Goal: Information Seeking & Learning: Learn about a topic

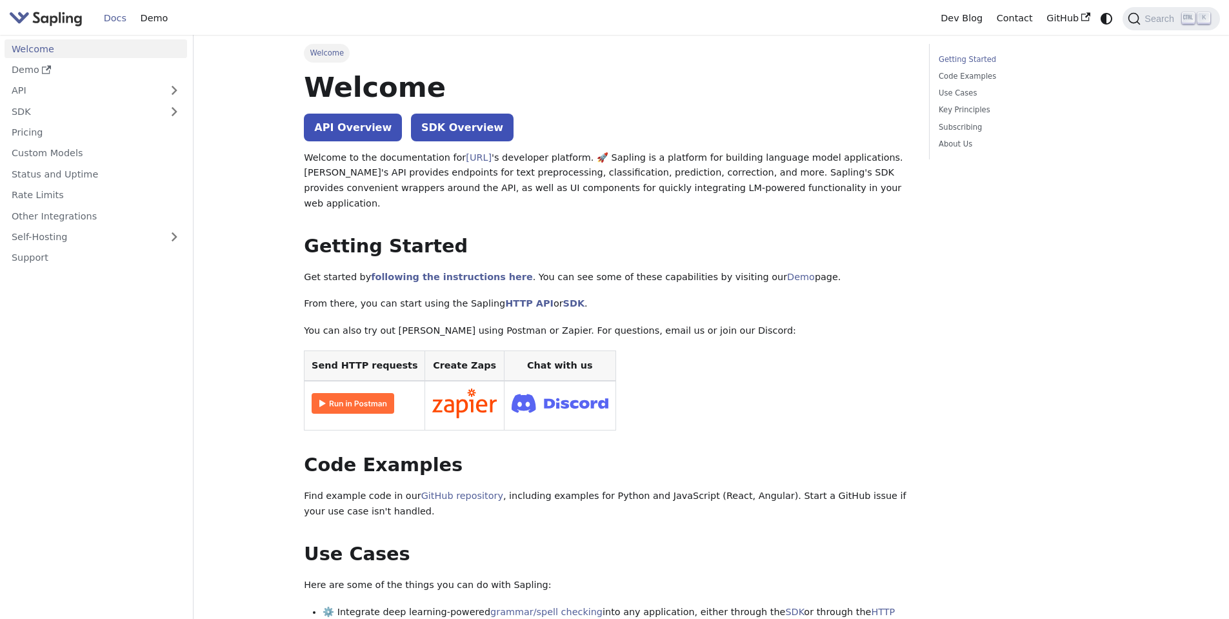
click at [398, 168] on p "Welcome to the documentation for [URL] 's developer platform. 🚀 Sapling is a pl…" at bounding box center [607, 180] width 607 height 61
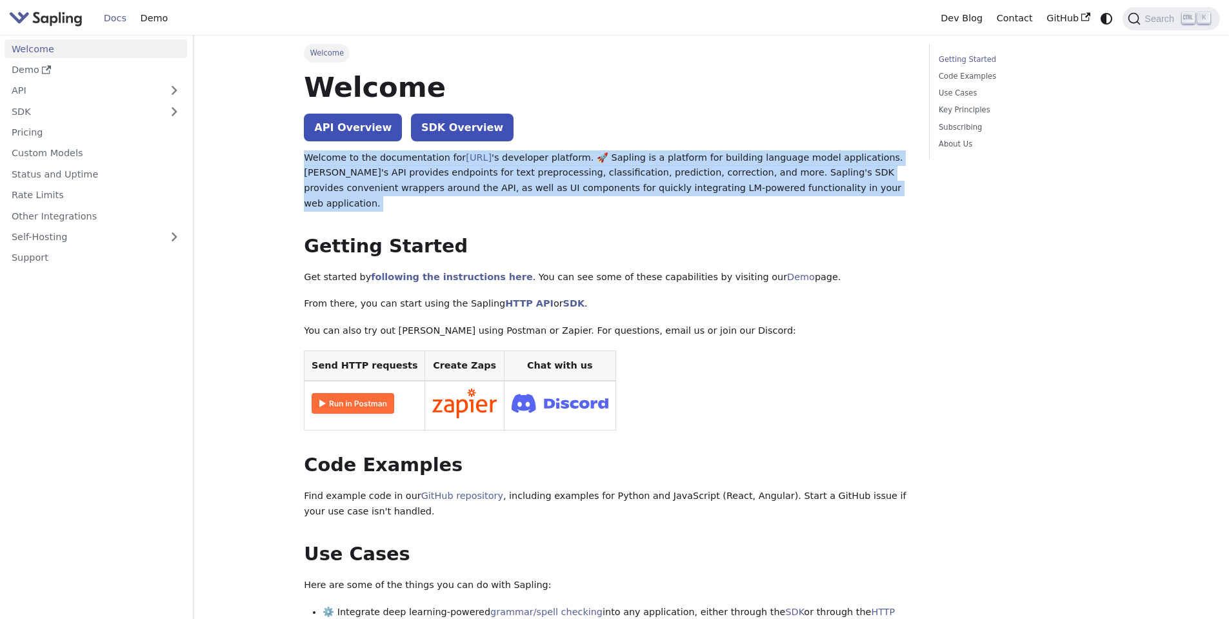
click at [398, 168] on p "Welcome to the documentation for [URL] 's developer platform. 🚀 Sapling is a pl…" at bounding box center [607, 180] width 607 height 61
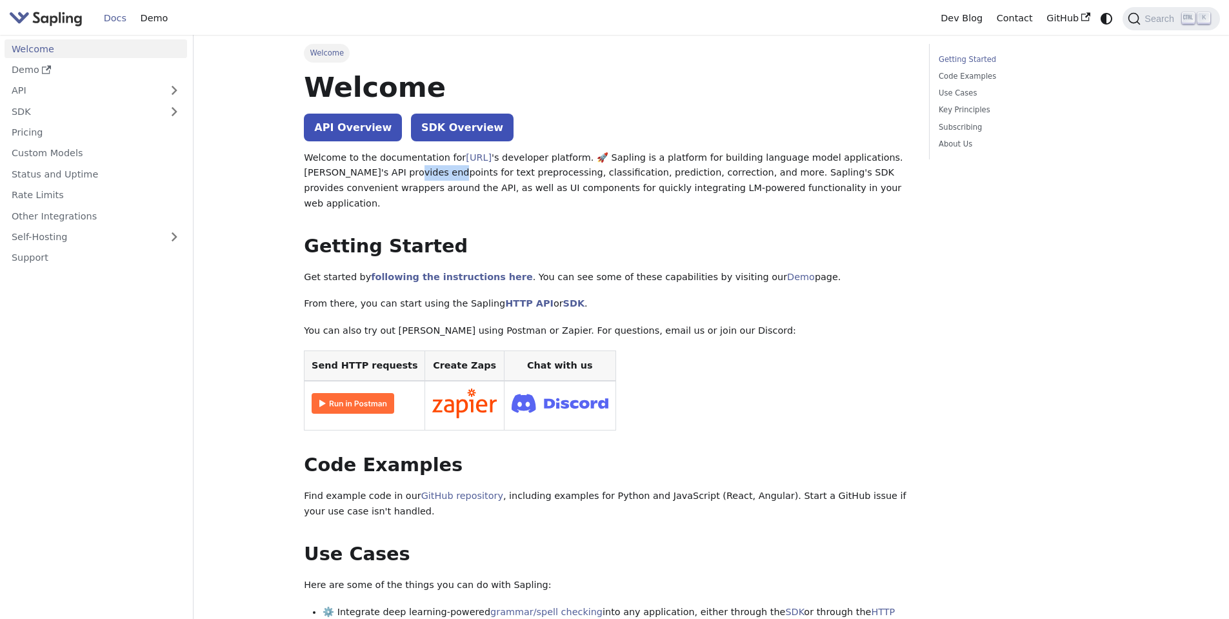
click at [398, 168] on p "Welcome to the documentation for [URL] 's developer platform. 🚀 Sapling is a pl…" at bounding box center [607, 180] width 607 height 61
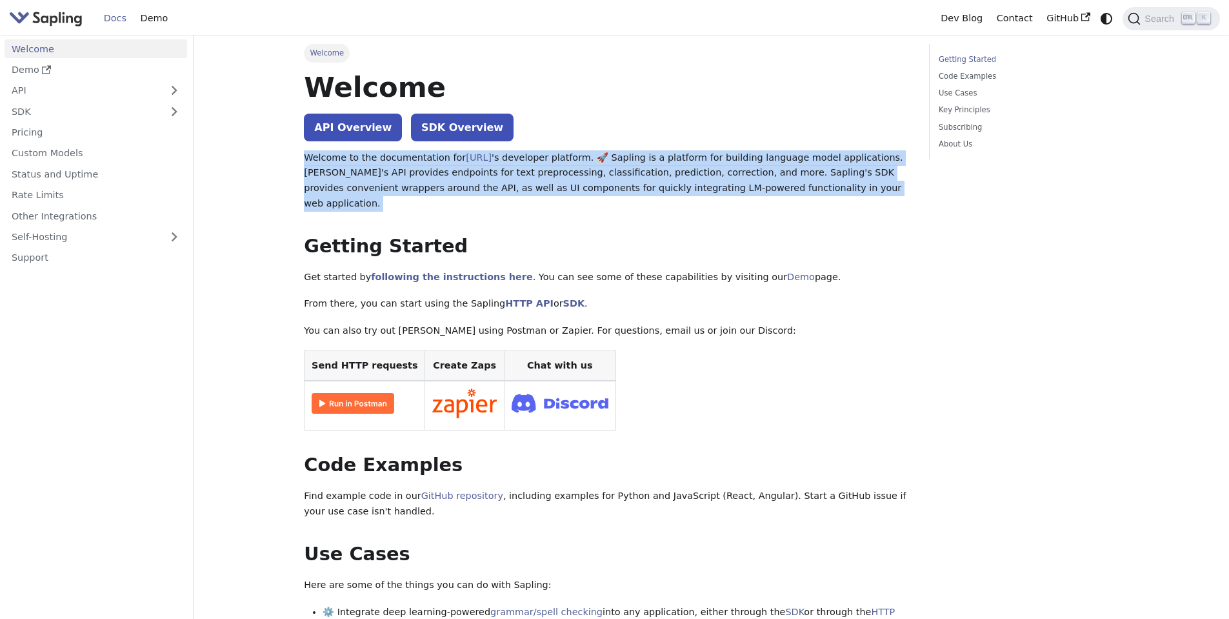
click at [398, 168] on p "Welcome to the documentation for [URL] 's developer platform. 🚀 Sapling is a pl…" at bounding box center [607, 180] width 607 height 61
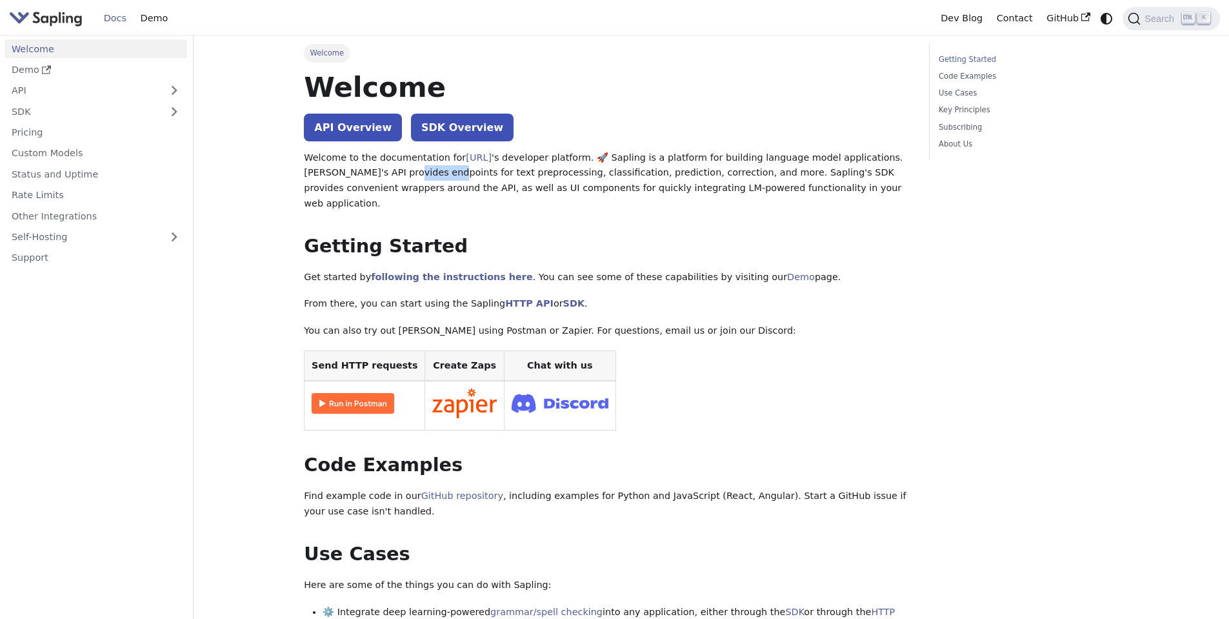
click at [398, 168] on p "Welcome to the documentation for [URL] 's developer platform. 🚀 Sapling is a pl…" at bounding box center [607, 180] width 607 height 61
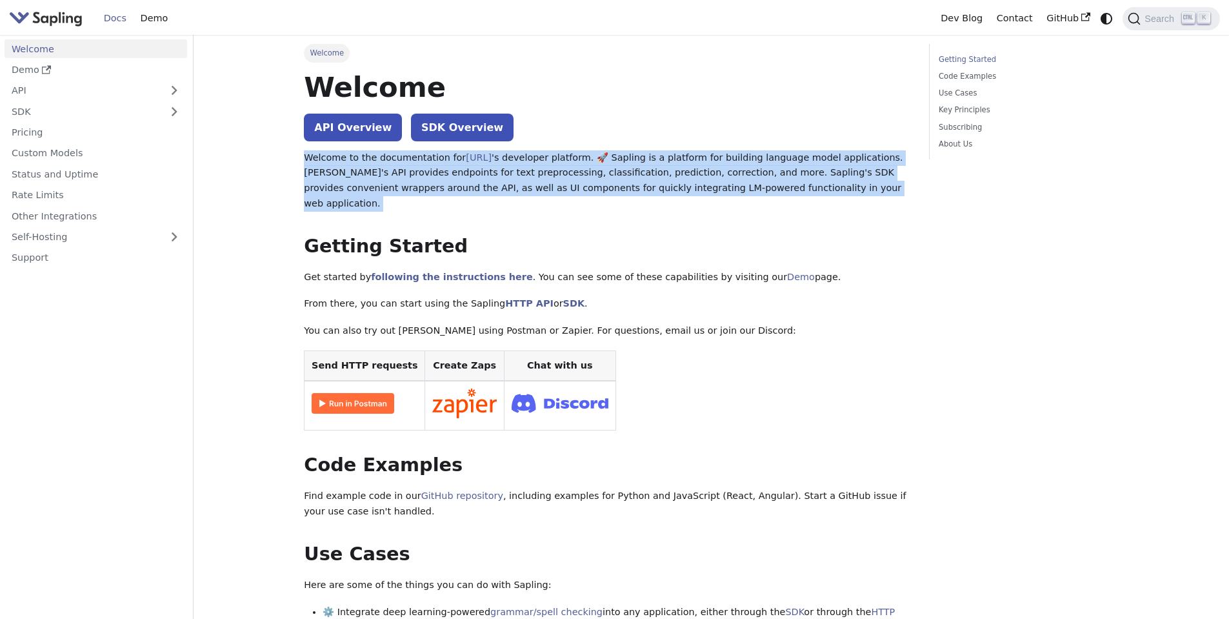
click at [398, 168] on p "Welcome to the documentation for [URL] 's developer platform. 🚀 Sapling is a pl…" at bounding box center [607, 180] width 607 height 61
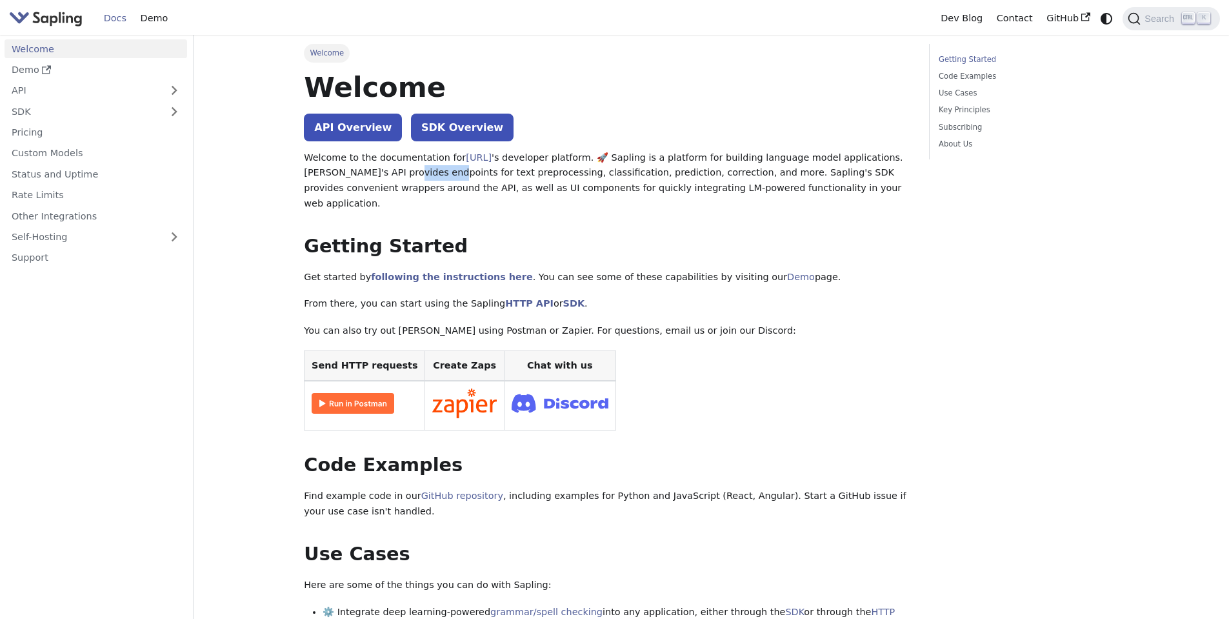
click at [398, 168] on p "Welcome to the documentation for [URL] 's developer platform. 🚀 Sapling is a pl…" at bounding box center [607, 180] width 607 height 61
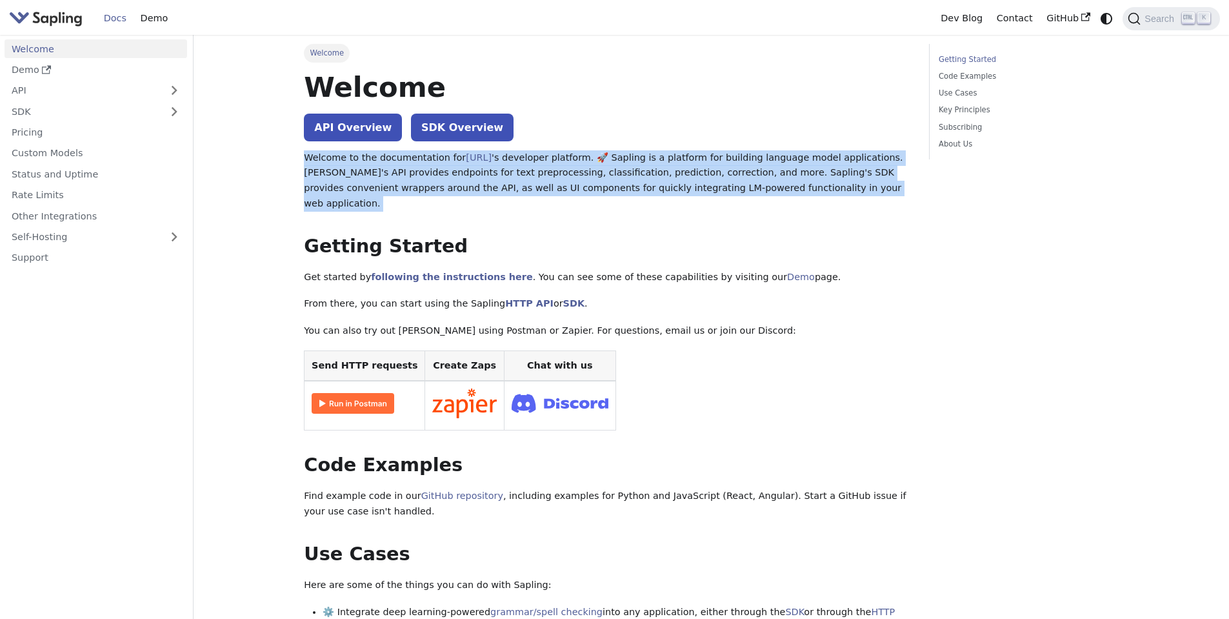
click at [398, 168] on p "Welcome to the documentation for [URL] 's developer platform. 🚀 Sapling is a pl…" at bounding box center [607, 180] width 607 height 61
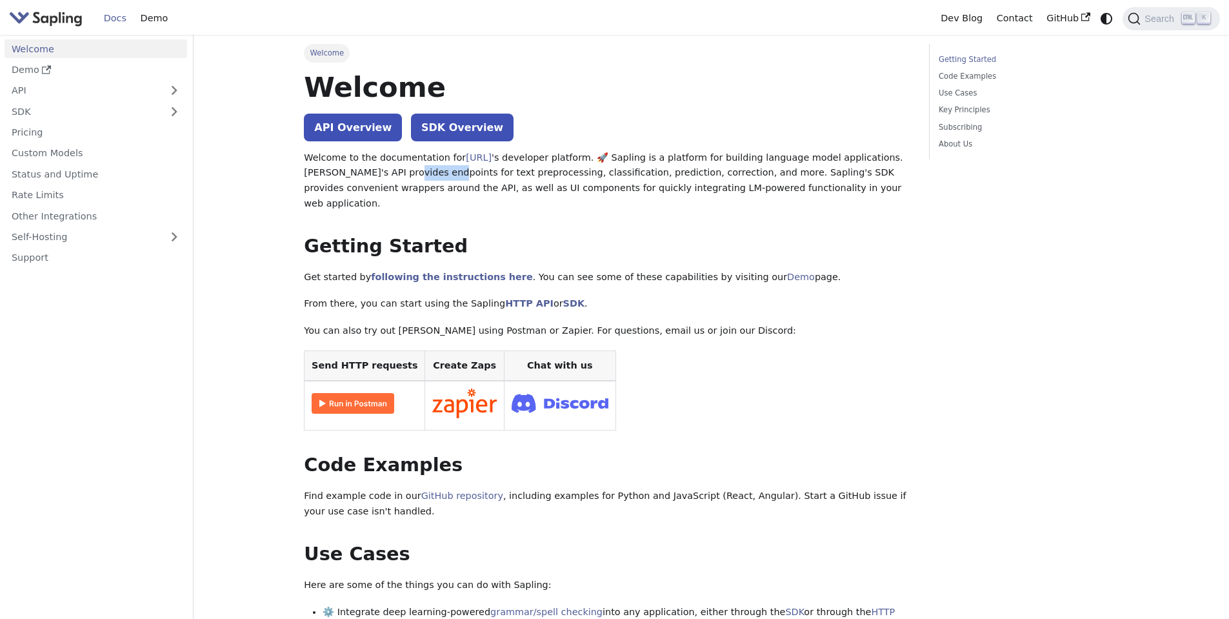
click at [398, 168] on p "Welcome to the documentation for [URL] 's developer platform. 🚀 Sapling is a pl…" at bounding box center [607, 180] width 607 height 61
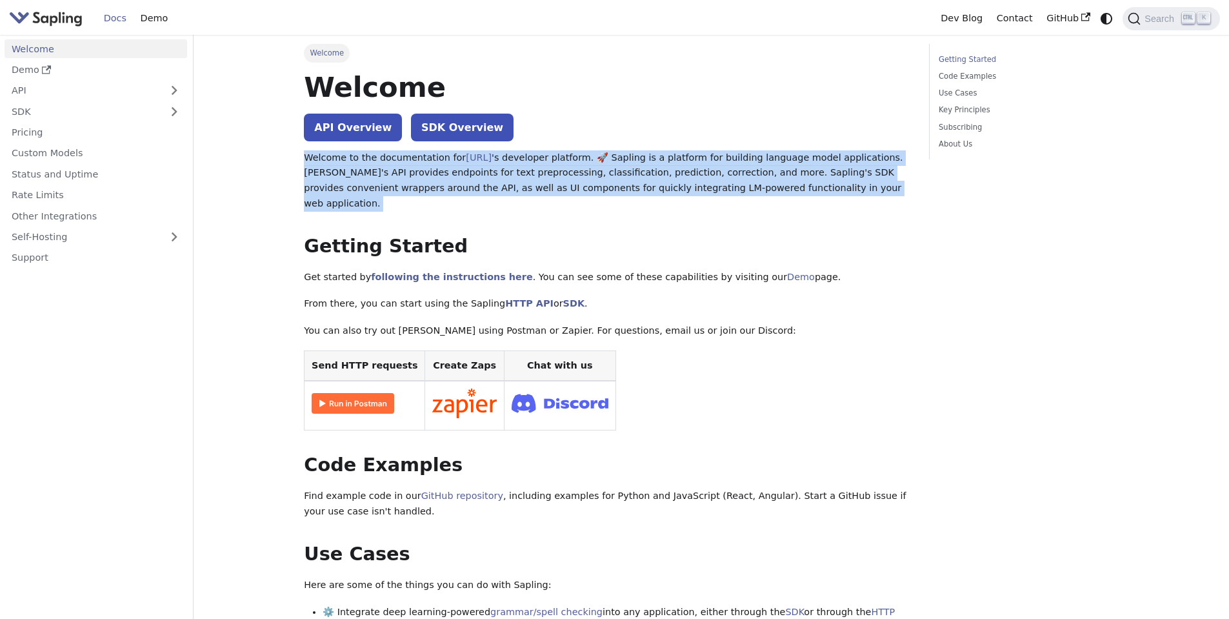
click at [398, 168] on p "Welcome to the documentation for [URL] 's developer platform. 🚀 Sapling is a pl…" at bounding box center [607, 180] width 607 height 61
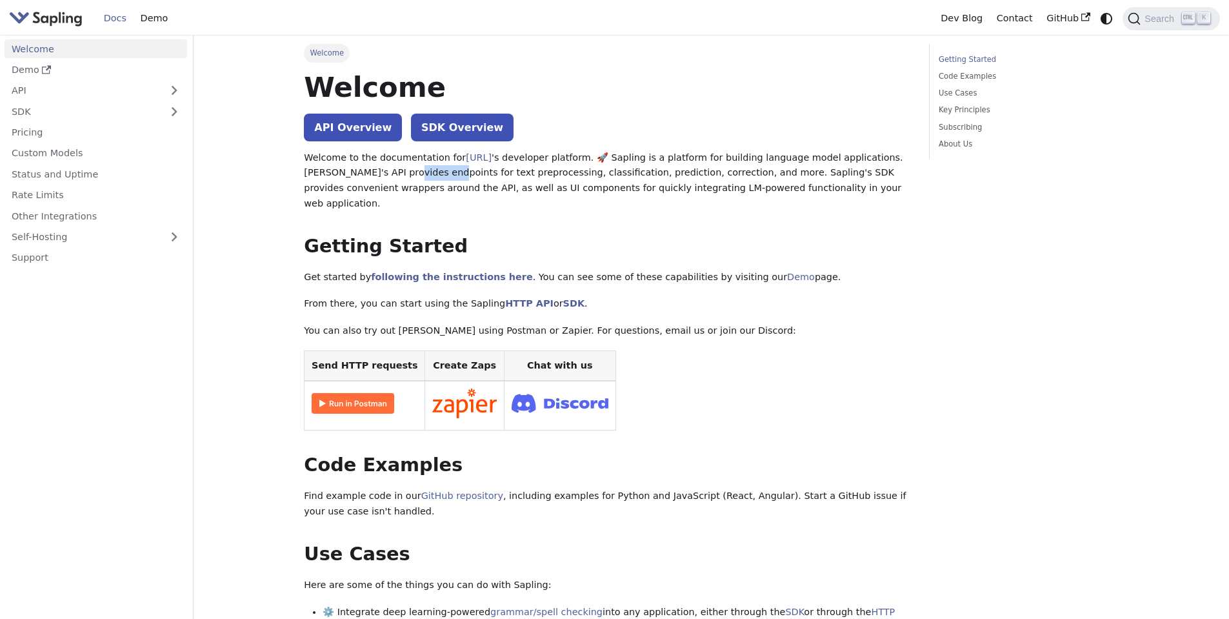
click at [398, 168] on p "Welcome to the documentation for [URL] 's developer platform. 🚀 Sapling is a pl…" at bounding box center [607, 180] width 607 height 61
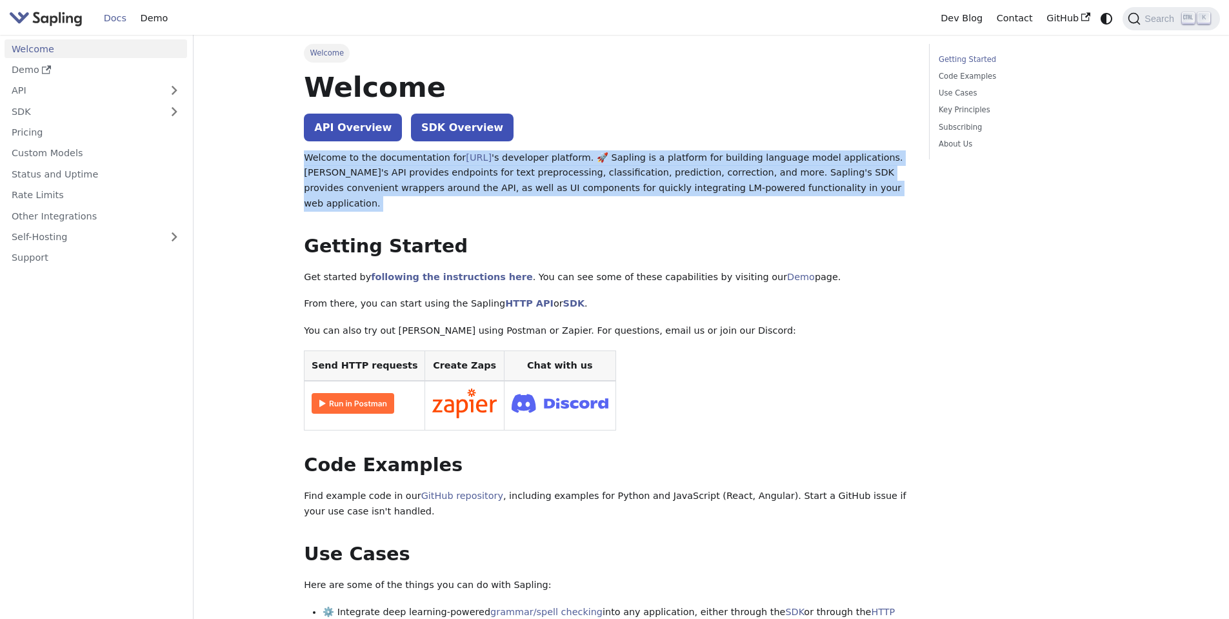
click at [398, 168] on p "Welcome to the documentation for [URL] 's developer platform. 🚀 Sapling is a pl…" at bounding box center [607, 180] width 607 height 61
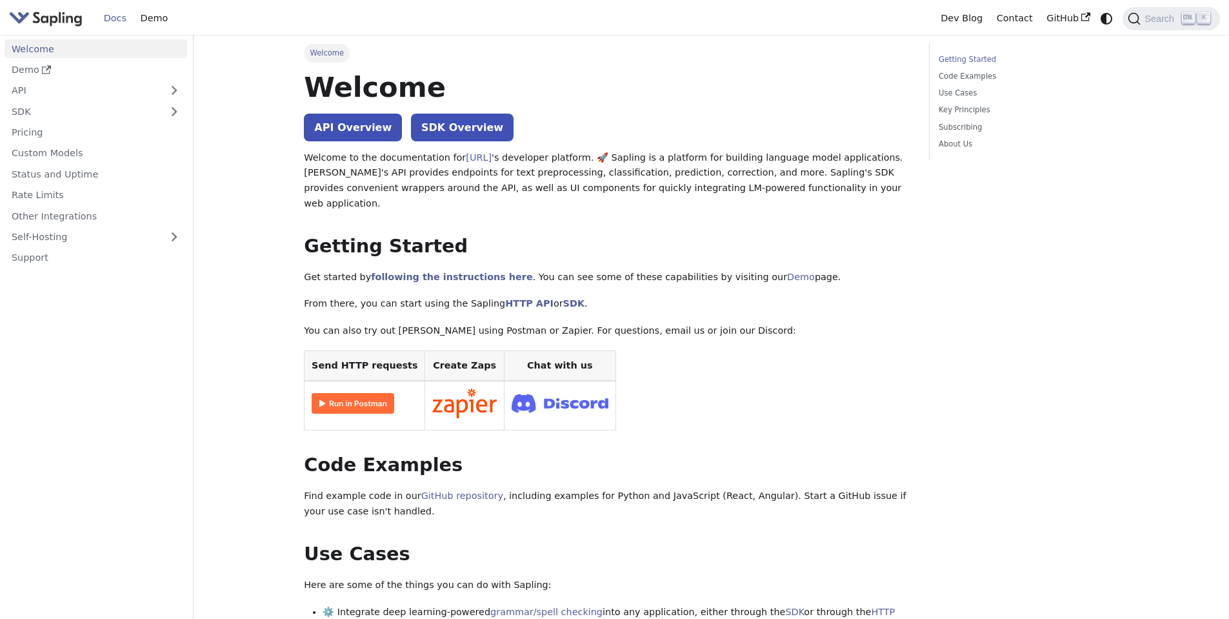
click at [334, 270] on p "Get started by following the instructions here . You can see some of these capa…" at bounding box center [607, 277] width 607 height 15
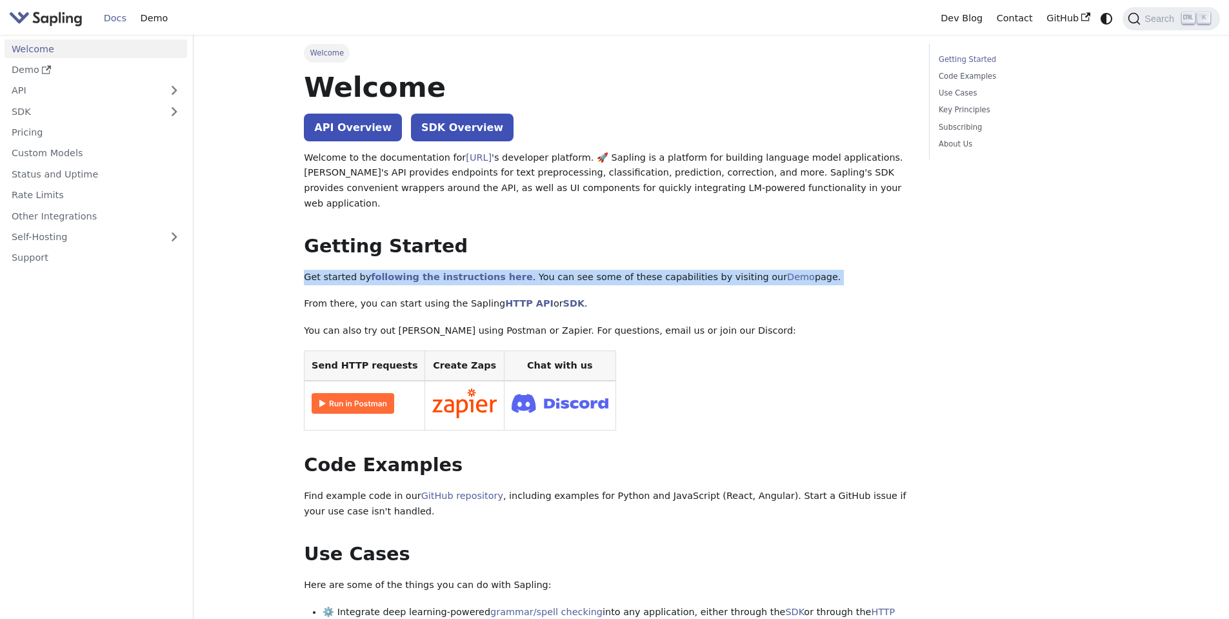
click at [334, 270] on p "Get started by following the instructions here . You can see some of these capa…" at bounding box center [607, 277] width 607 height 15
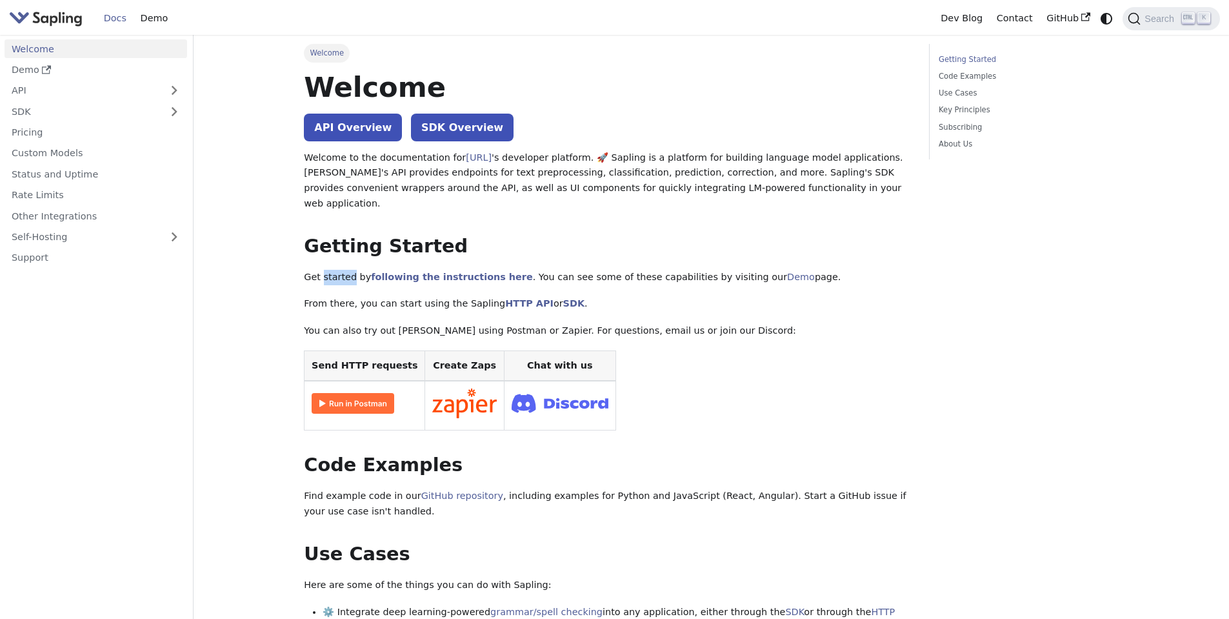
click at [334, 270] on p "Get started by following the instructions here . You can see some of these capa…" at bounding box center [607, 277] width 607 height 15
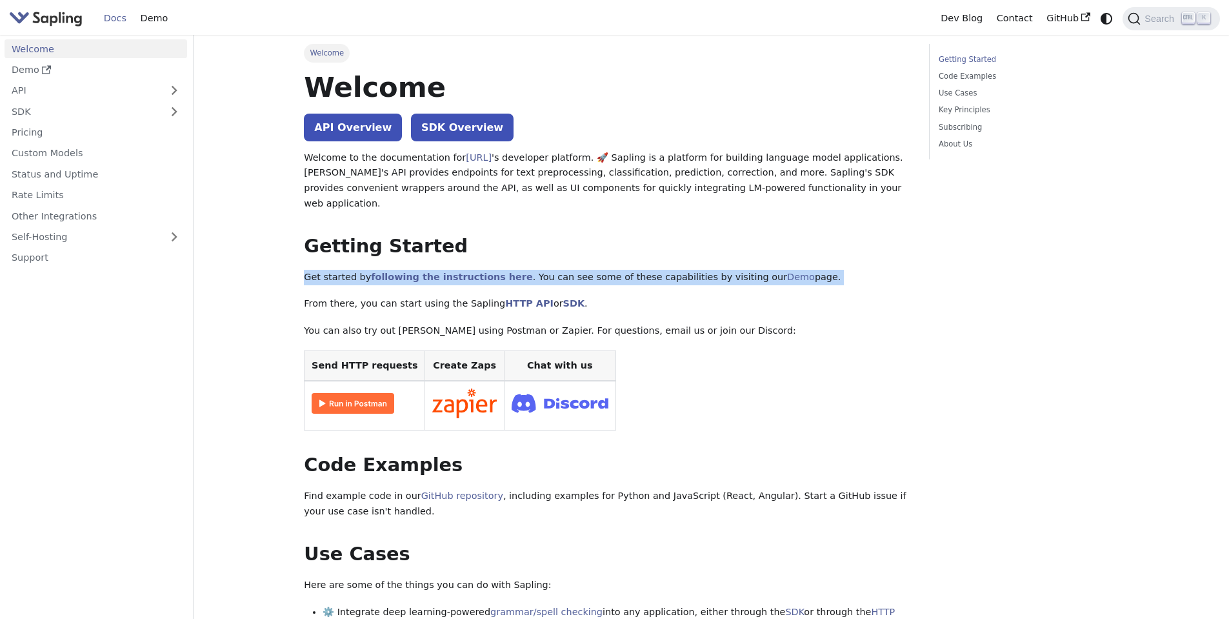
click at [334, 270] on p "Get started by following the instructions here . You can see some of these capa…" at bounding box center [607, 277] width 607 height 15
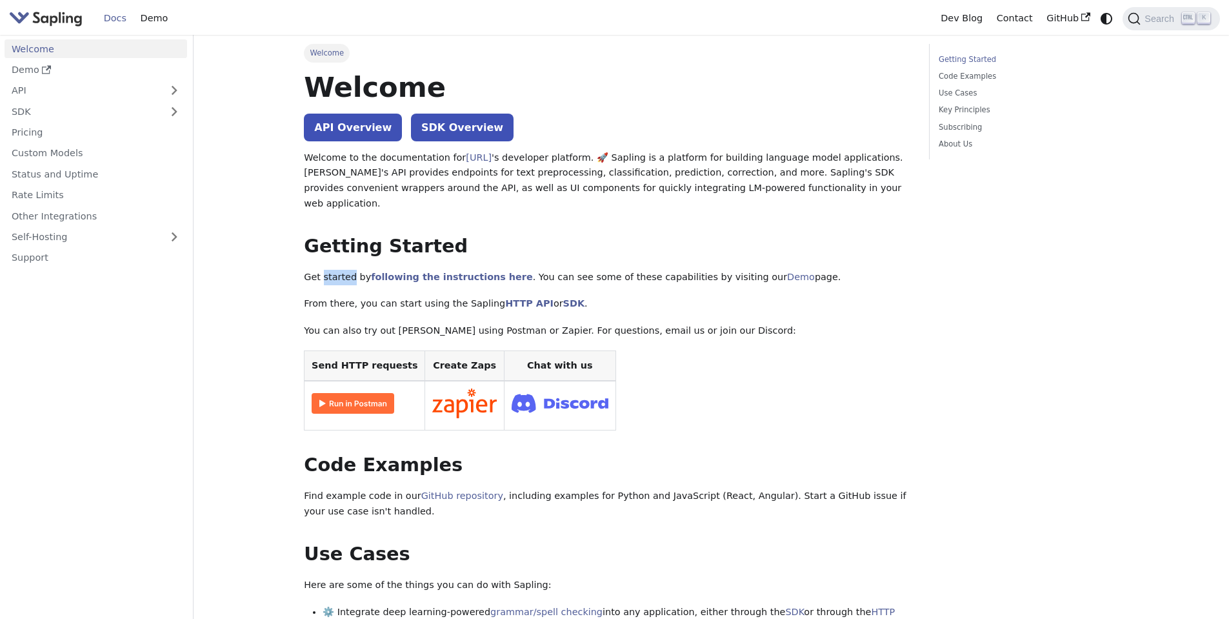
click at [334, 270] on p "Get started by following the instructions here . You can see some of these capa…" at bounding box center [607, 277] width 607 height 15
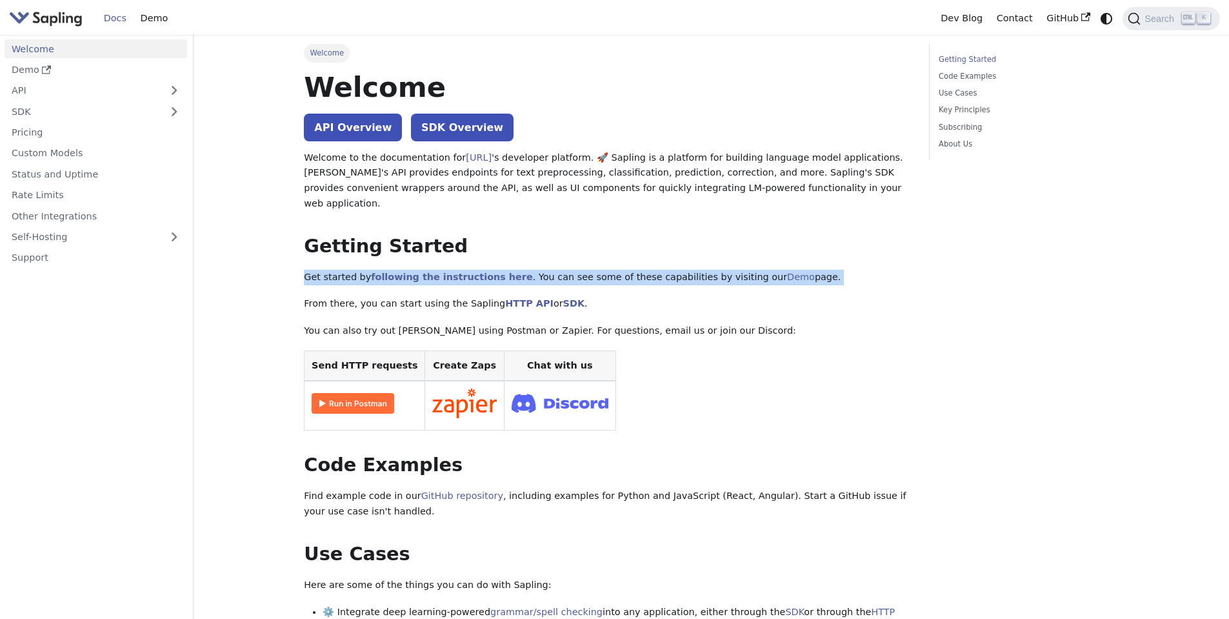
click at [334, 270] on p "Get started by following the instructions here . You can see some of these capa…" at bounding box center [607, 277] width 607 height 15
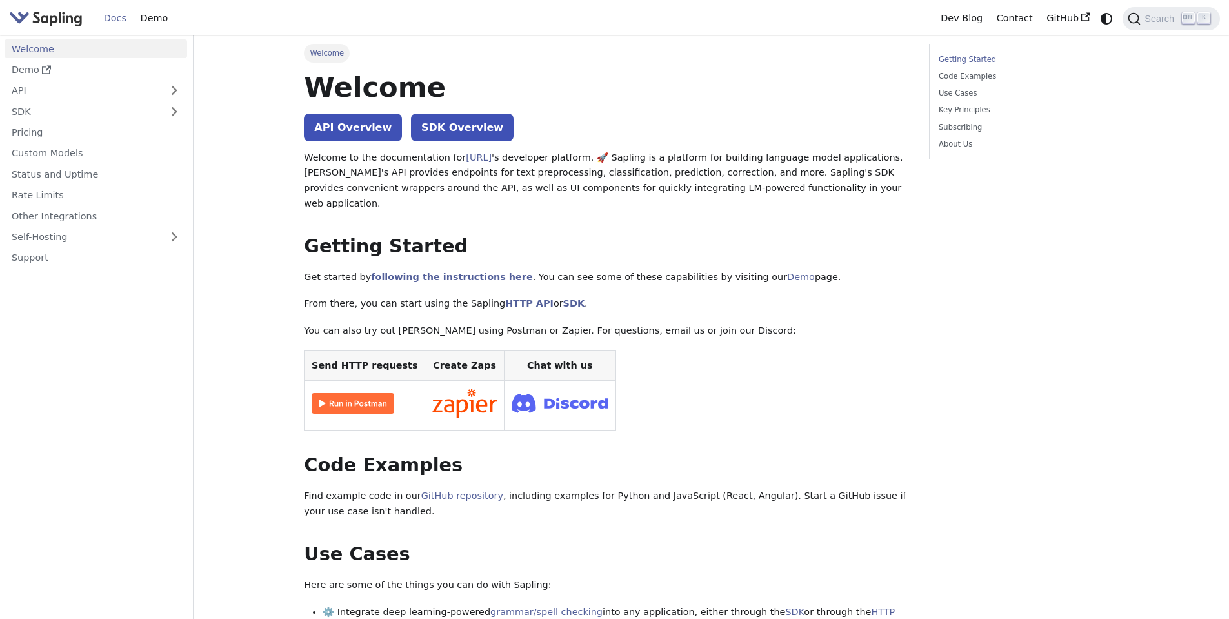
click at [342, 296] on p "From there, you can start using the Sapling HTTP API or SDK ." at bounding box center [607, 303] width 607 height 15
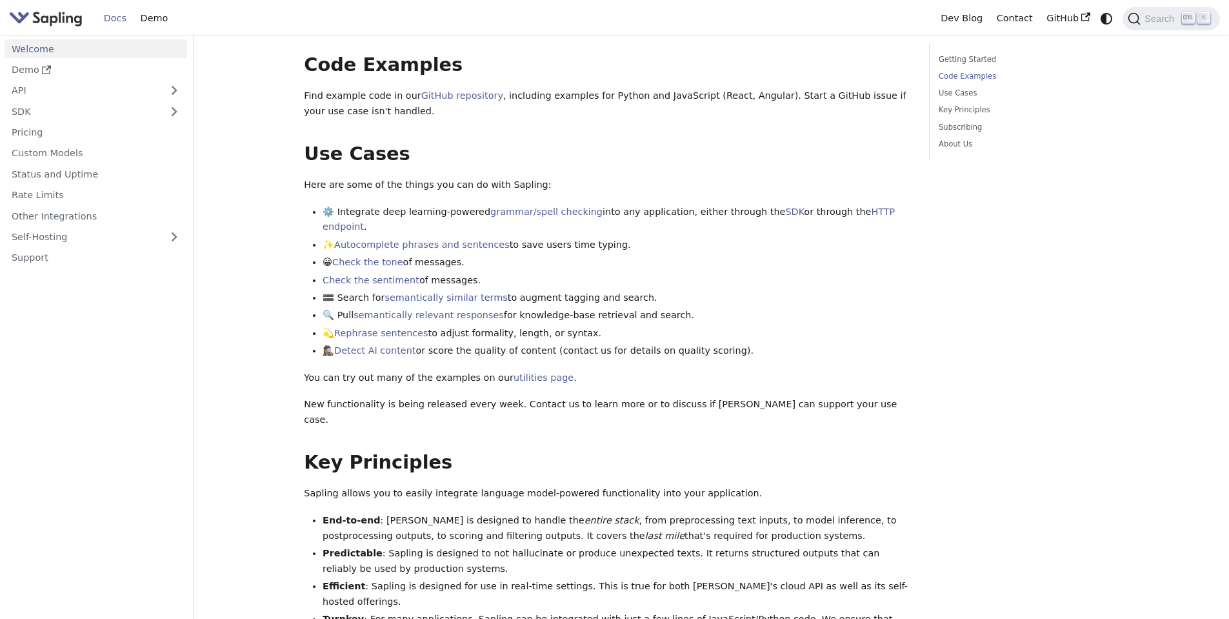
scroll to position [465, 0]
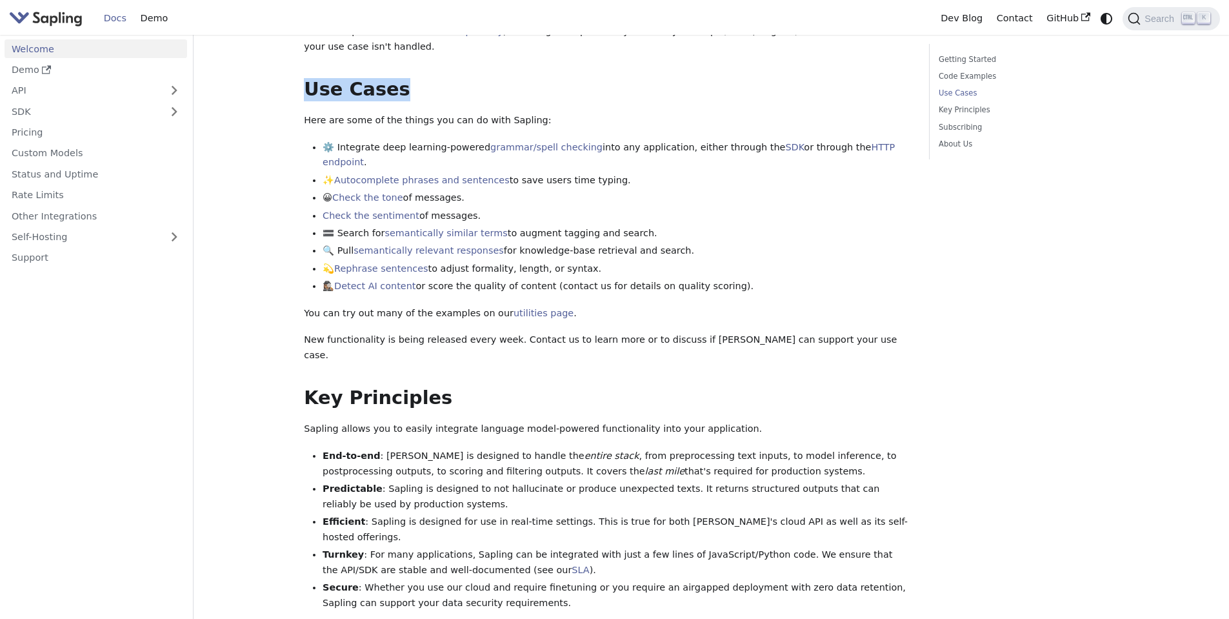
drag, startPoint x: 424, startPoint y: 69, endPoint x: 300, endPoint y: 65, distance: 124.0
click at [300, 65] on div "Welcome On this page Welcome API Overview SDK Overview Welcome to the documenta…" at bounding box center [607, 270] width 625 height 1382
drag, startPoint x: 336, startPoint y: 221, endPoint x: 706, endPoint y: 219, distance: 369.8
click at [706, 243] on li "🔍 Pull semantically relevant responses for knowledge-base retrieval and search." at bounding box center [617, 250] width 588 height 15
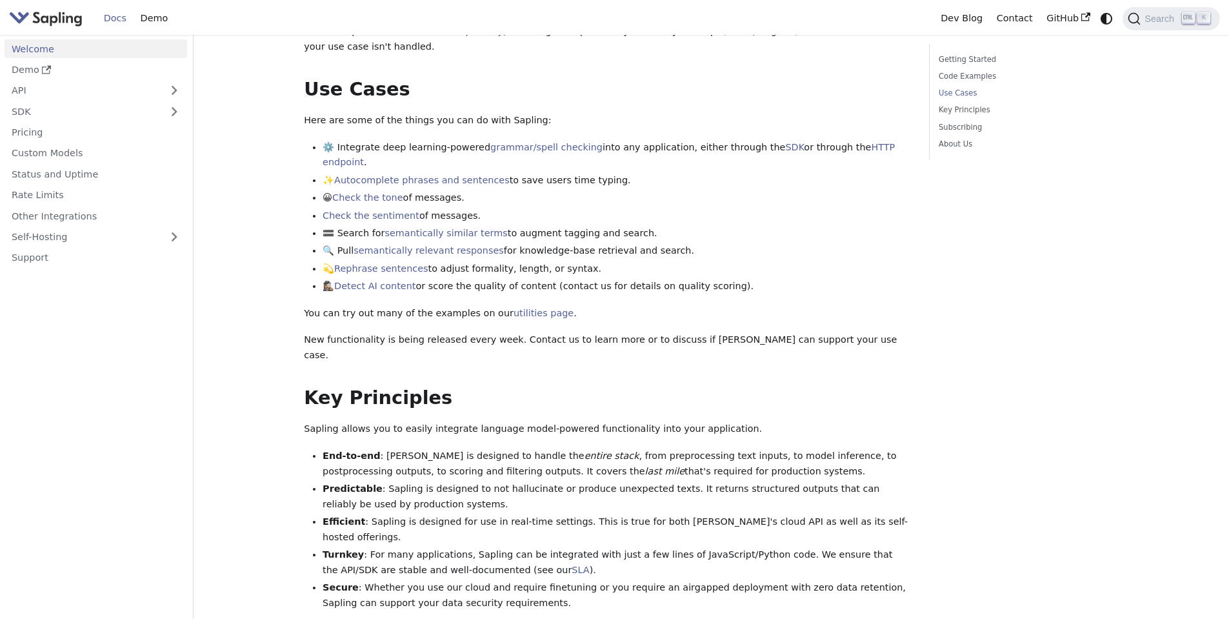
click at [706, 243] on li "🔍 Pull semantically relevant responses for knowledge-base retrieval and search." at bounding box center [617, 250] width 588 height 15
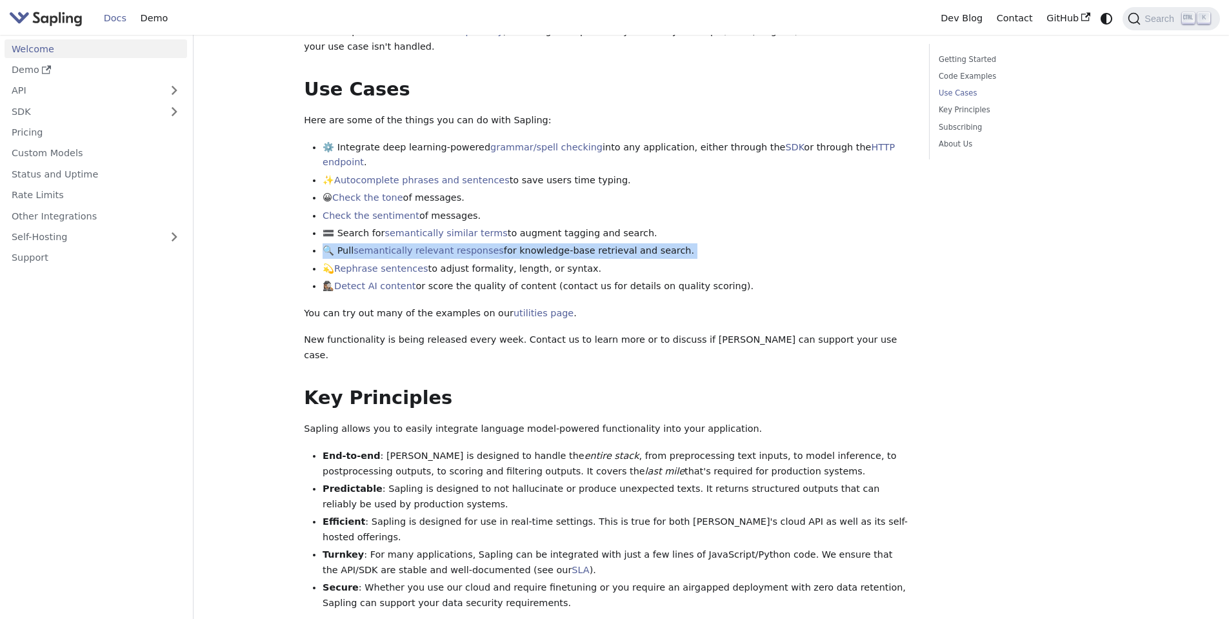
click at [706, 243] on li "🔍 Pull semantically relevant responses for knowledge-base retrieval and search." at bounding box center [617, 250] width 588 height 15
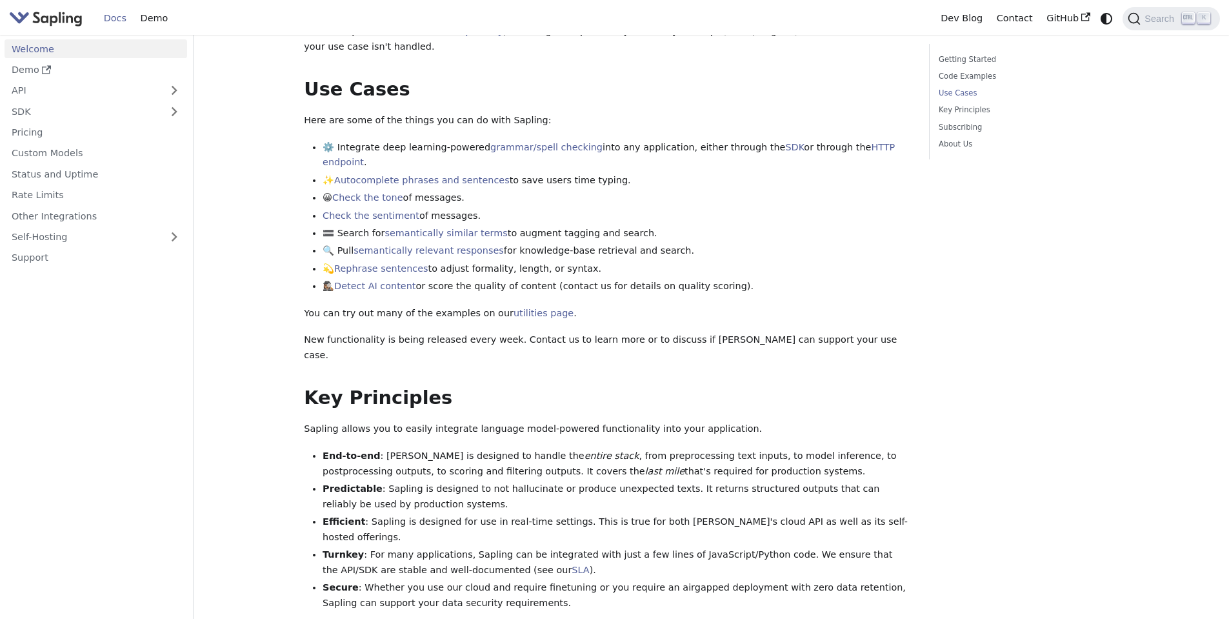
click at [706, 243] on li "🔍 Pull semantically relevant responses for knowledge-base retrieval and search." at bounding box center [617, 250] width 588 height 15
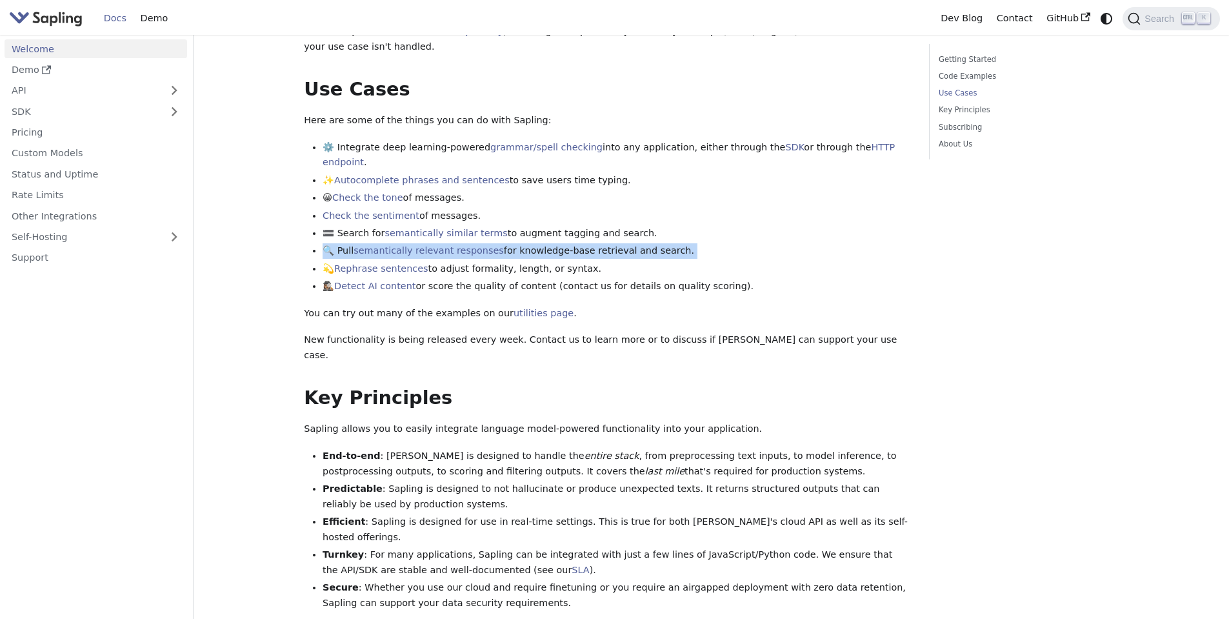
click at [706, 243] on li "🔍 Pull semantically relevant responses for knowledge-base retrieval and search." at bounding box center [617, 250] width 588 height 15
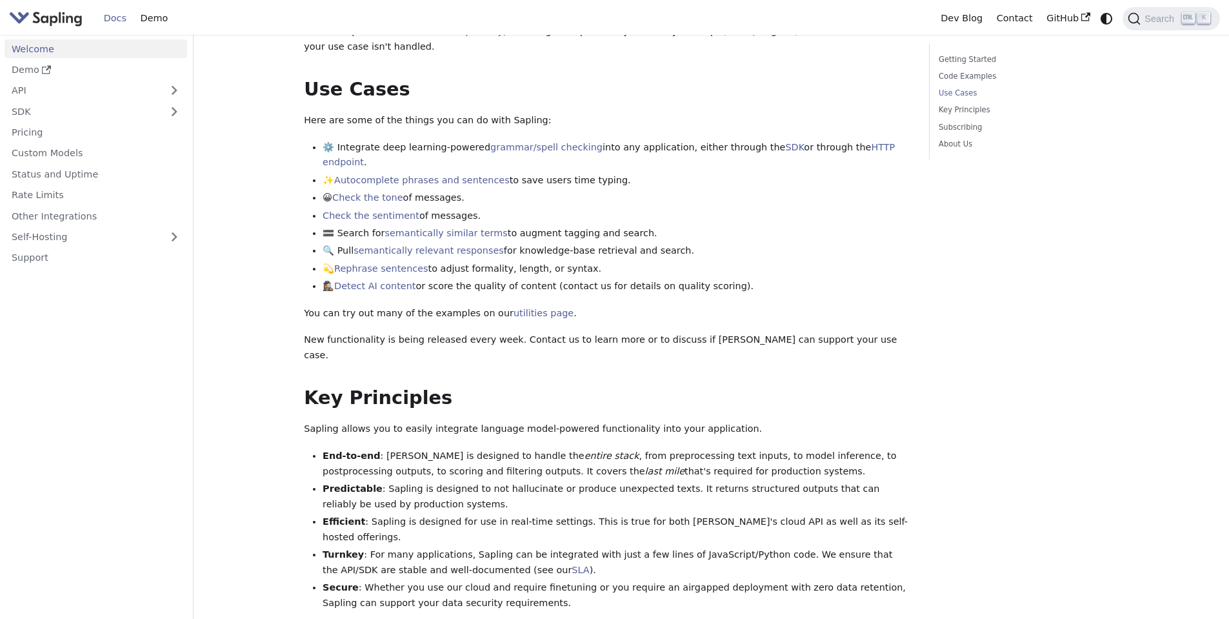
click at [563, 261] on li "💫 Rephrase sentences to adjust formality, length, or syntax." at bounding box center [617, 268] width 588 height 15
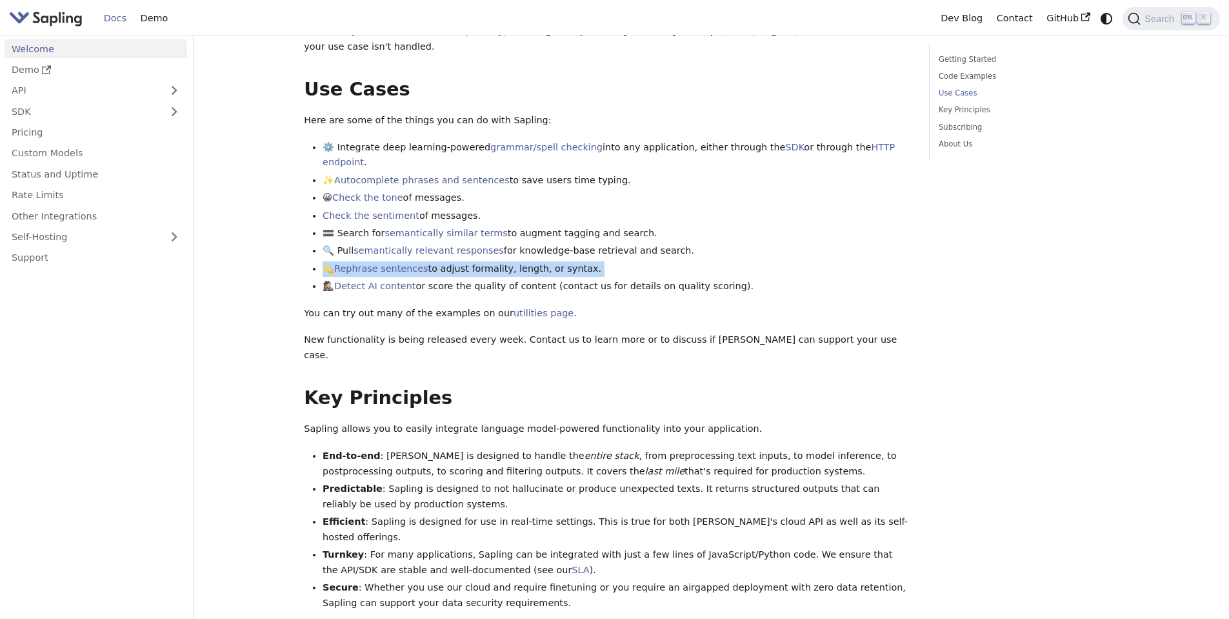
click at [563, 261] on li "💫 Rephrase sentences to adjust formality, length, or syntax." at bounding box center [617, 268] width 588 height 15
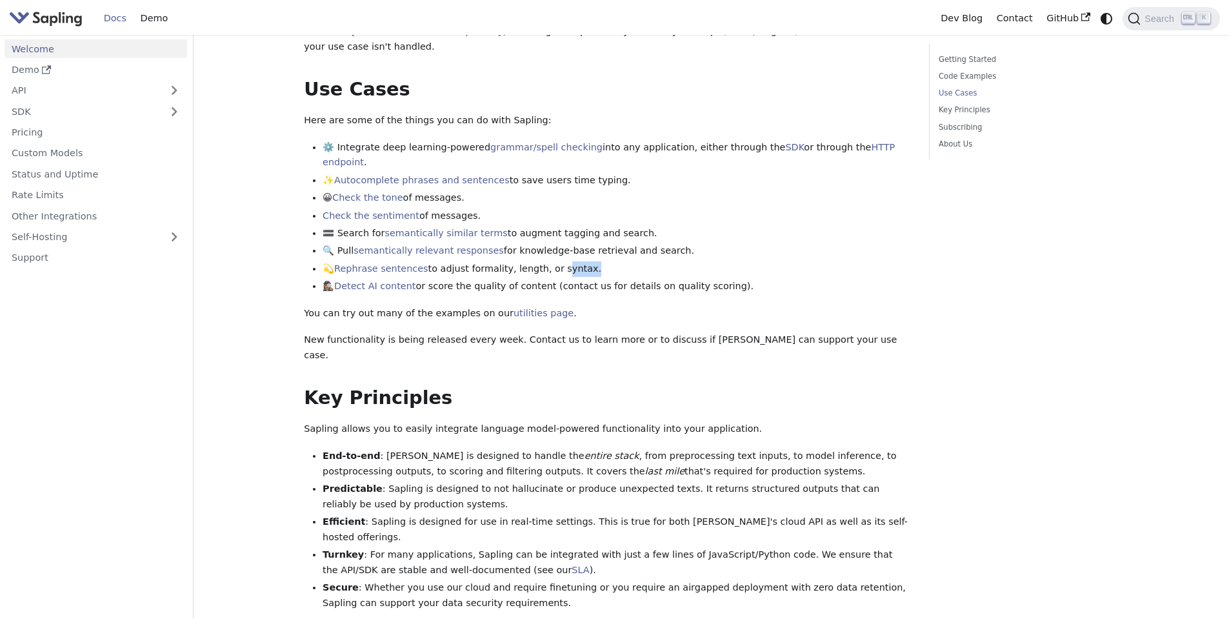
click at [563, 261] on li "💫 Rephrase sentences to adjust formality, length, or syntax." at bounding box center [617, 268] width 588 height 15
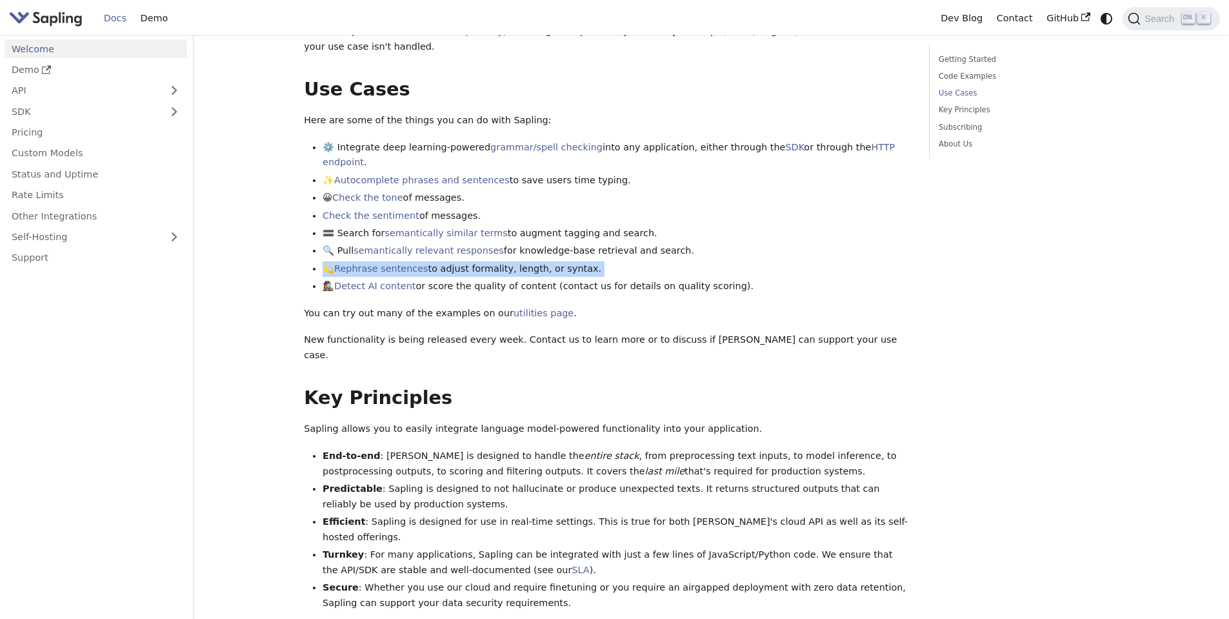
click at [563, 261] on li "💫 Rephrase sentences to adjust formality, length, or syntax." at bounding box center [617, 268] width 588 height 15
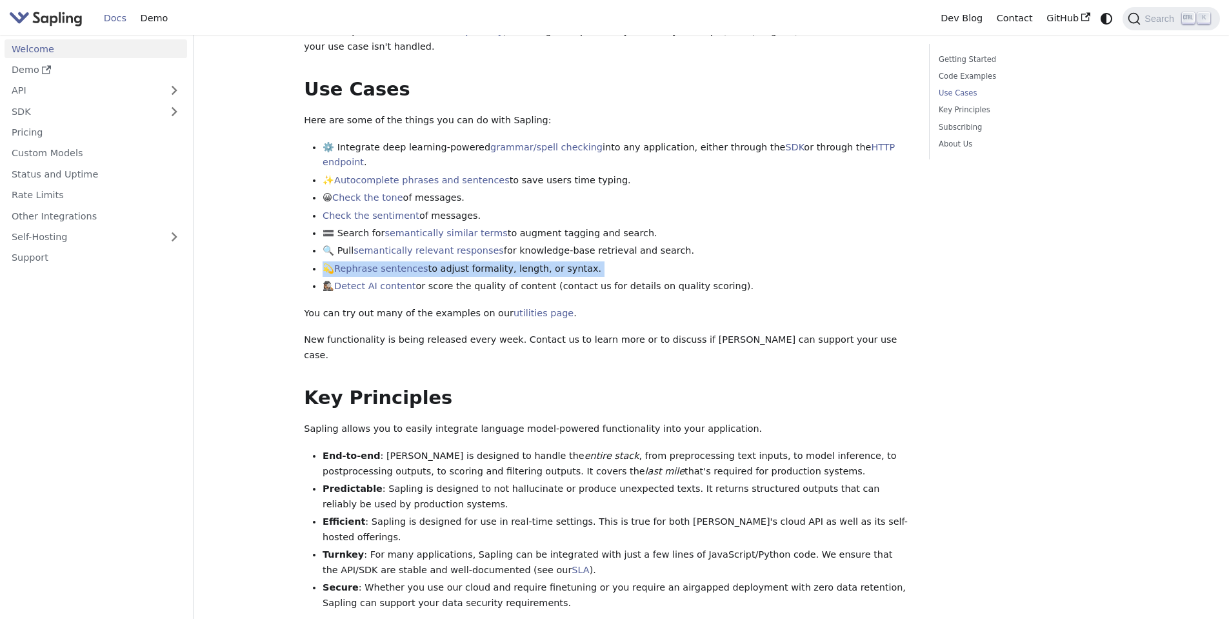
click at [563, 261] on li "💫 Rephrase sentences to adjust formality, length, or syntax." at bounding box center [617, 268] width 588 height 15
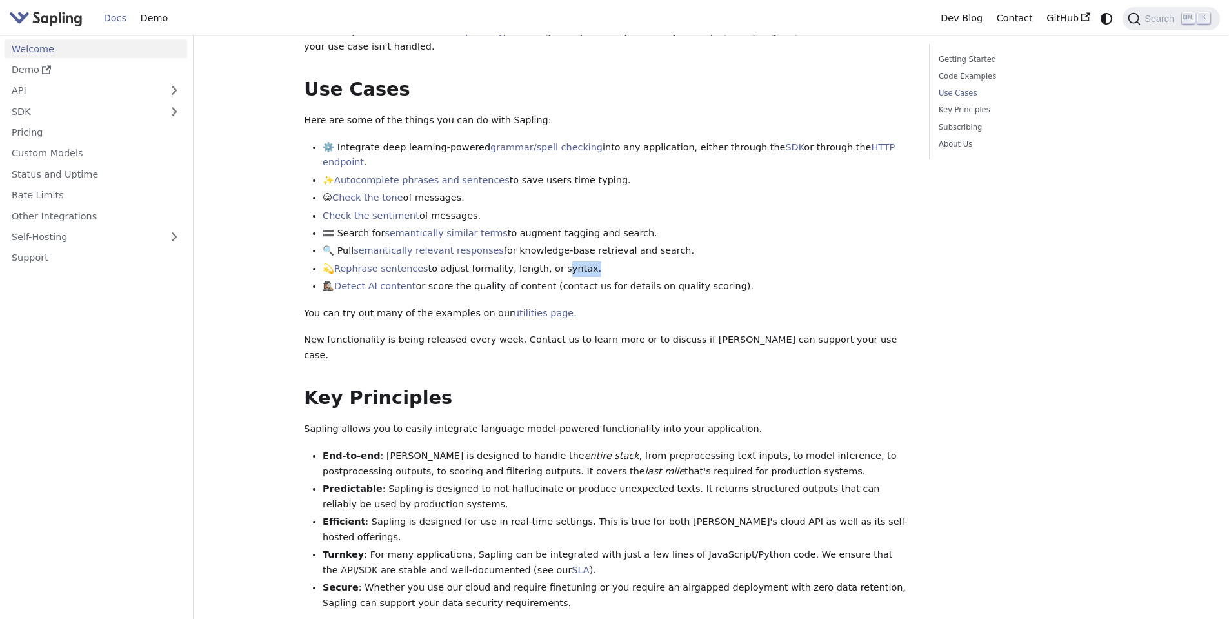
click at [563, 261] on li "💫 Rephrase sentences to adjust formality, length, or syntax." at bounding box center [617, 268] width 588 height 15
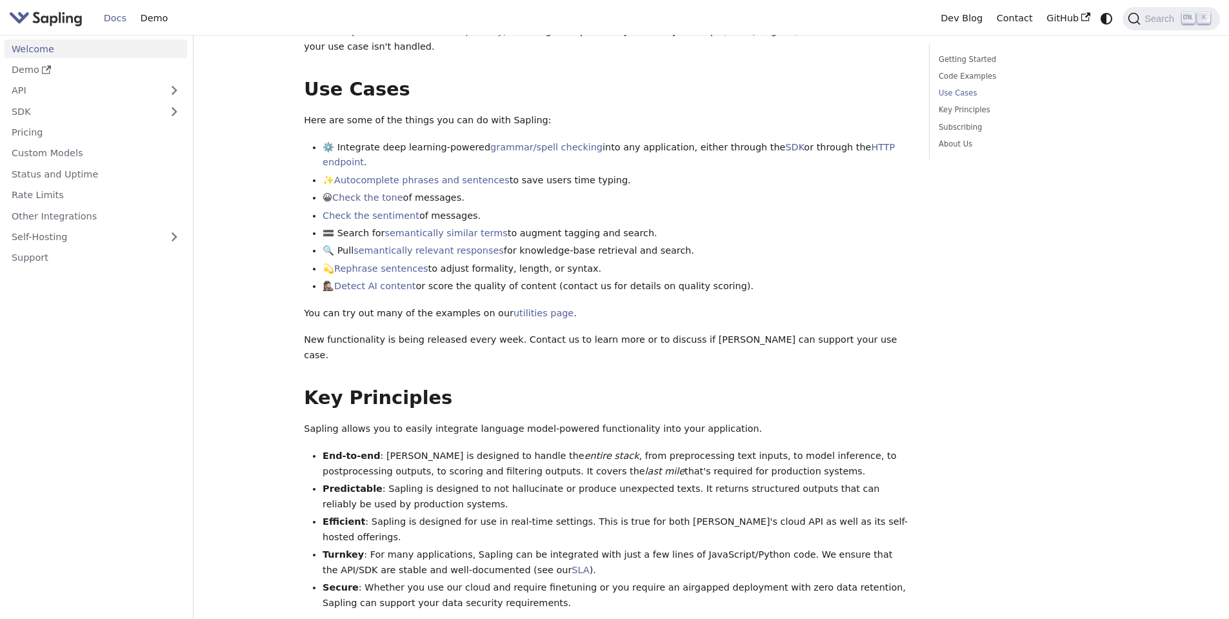
click at [397, 332] on p "New functionality is being released every week. Contact us to learn more or to …" at bounding box center [607, 347] width 607 height 31
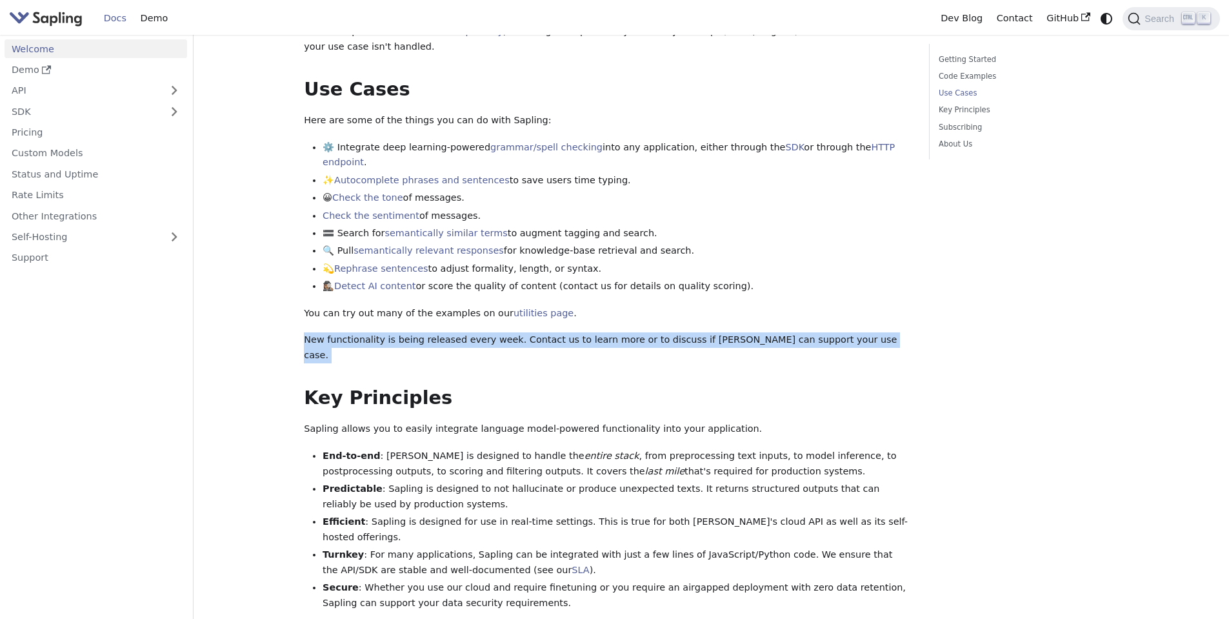
click at [397, 332] on p "New functionality is being released every week. Contact us to learn more or to …" at bounding box center [607, 347] width 607 height 31
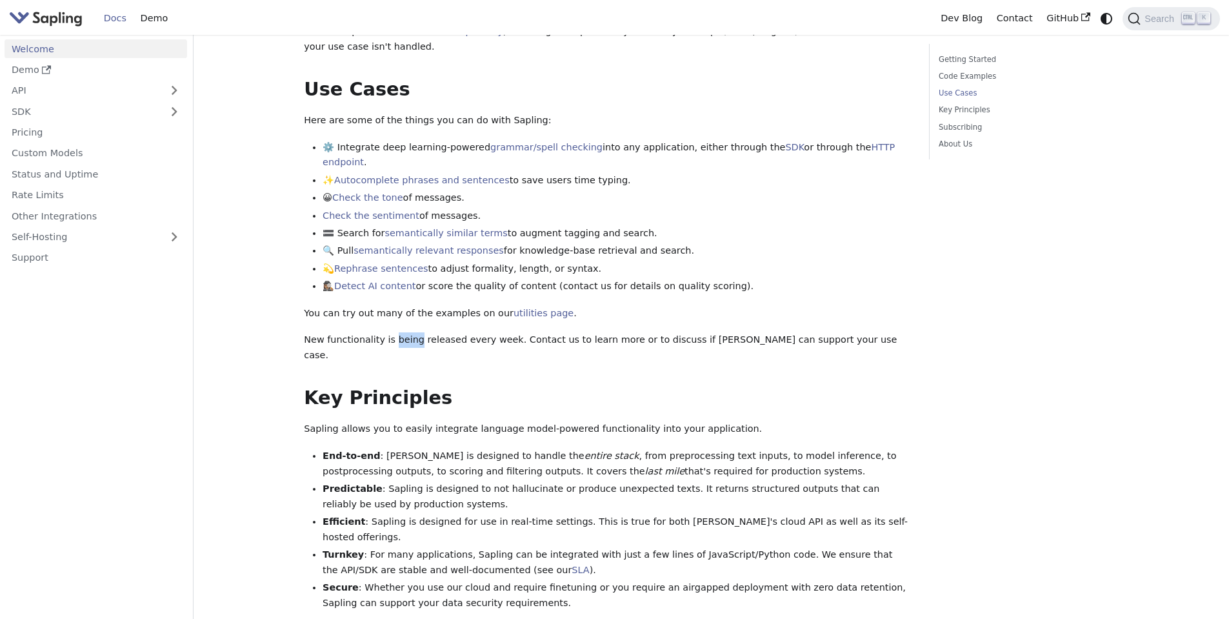
click at [397, 332] on p "New functionality is being released every week. Contact us to learn more or to …" at bounding box center [607, 347] width 607 height 31
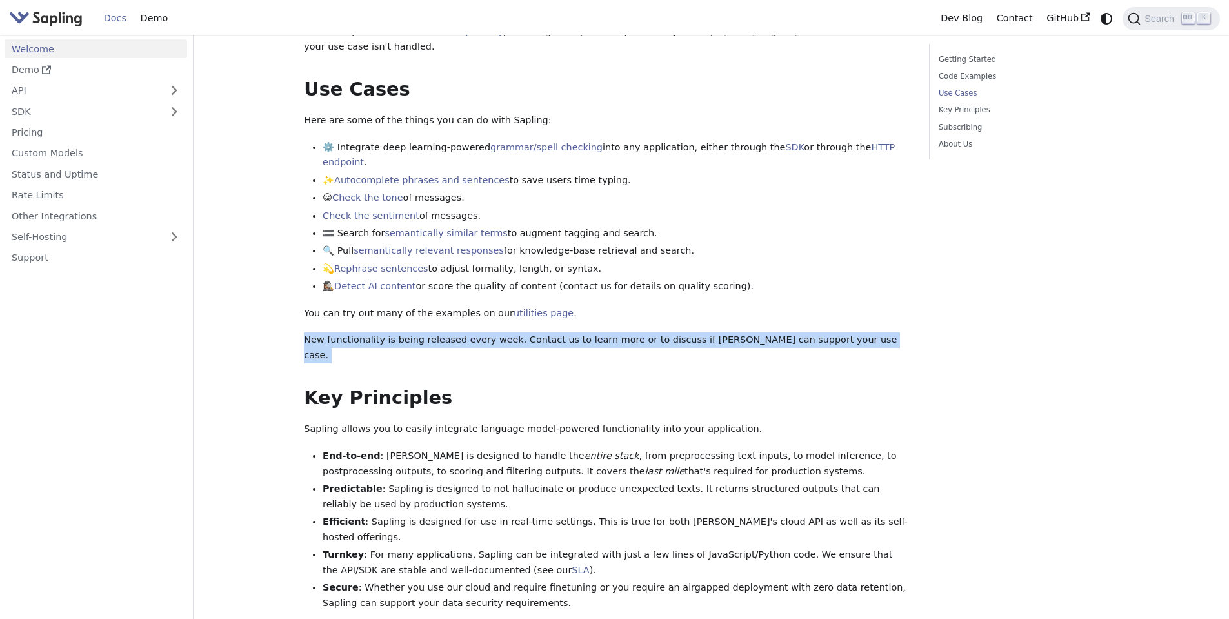
click at [397, 332] on p "New functionality is being released every week. Contact us to learn more or to …" at bounding box center [607, 347] width 607 height 31
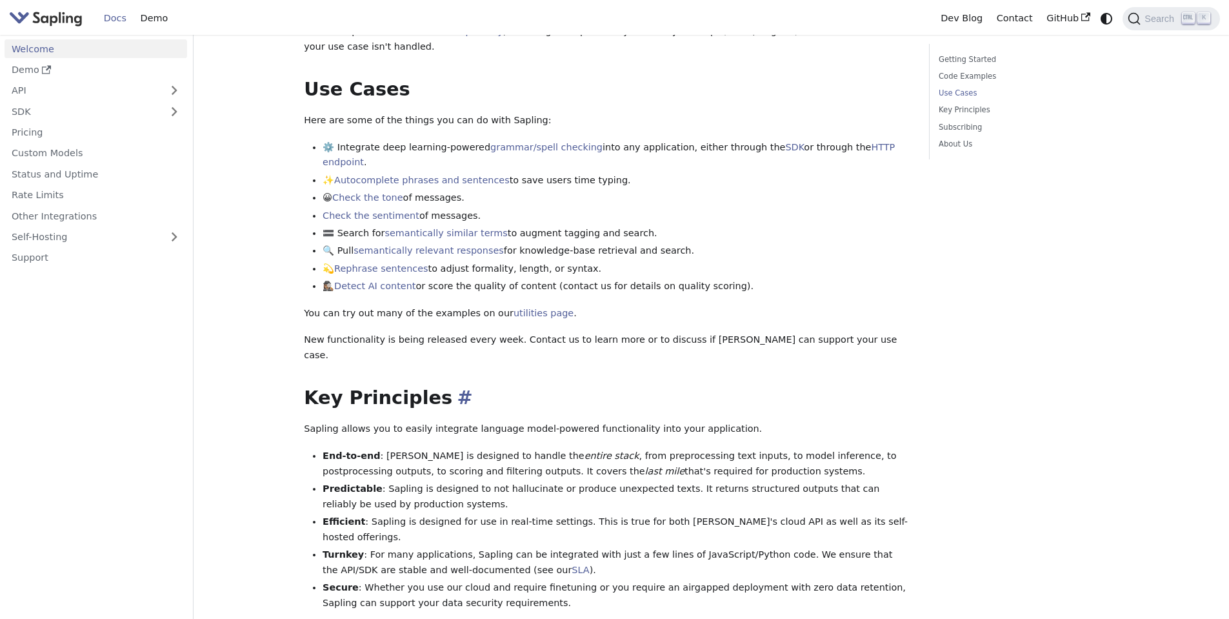
click at [324, 387] on h2 "Key Principles ​" at bounding box center [607, 398] width 607 height 23
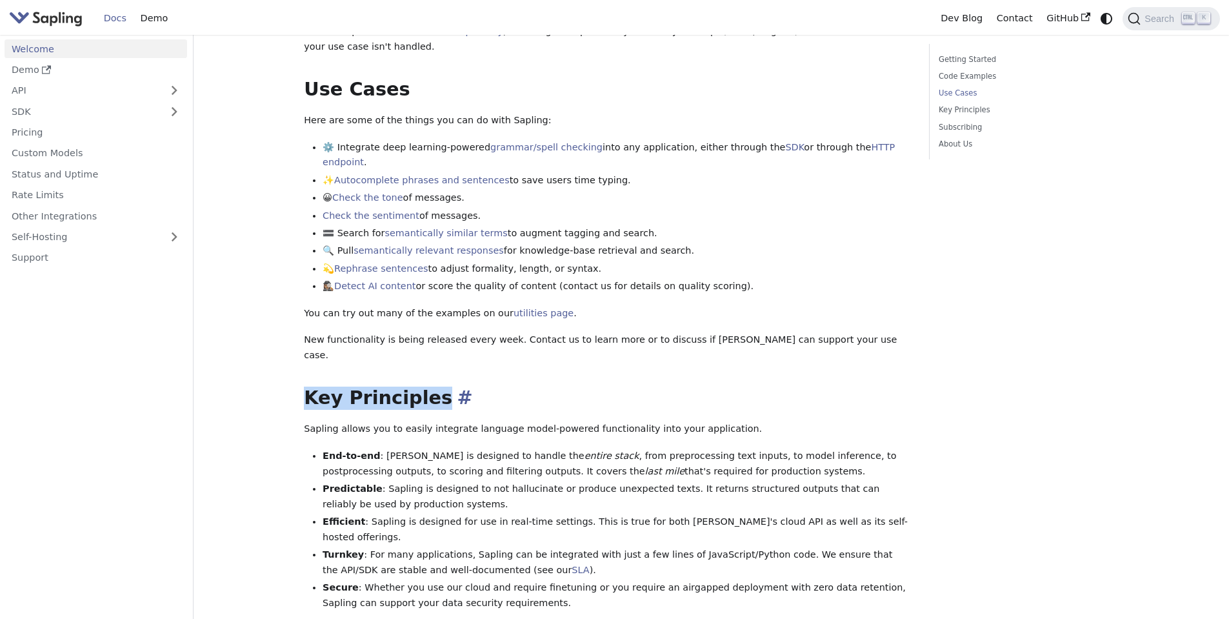
click at [324, 387] on h2 "Key Principles ​" at bounding box center [607, 398] width 607 height 23
click at [345, 448] on li "End-to-end : [PERSON_NAME] is designed to handle the entire stack , from prepro…" at bounding box center [617, 463] width 588 height 31
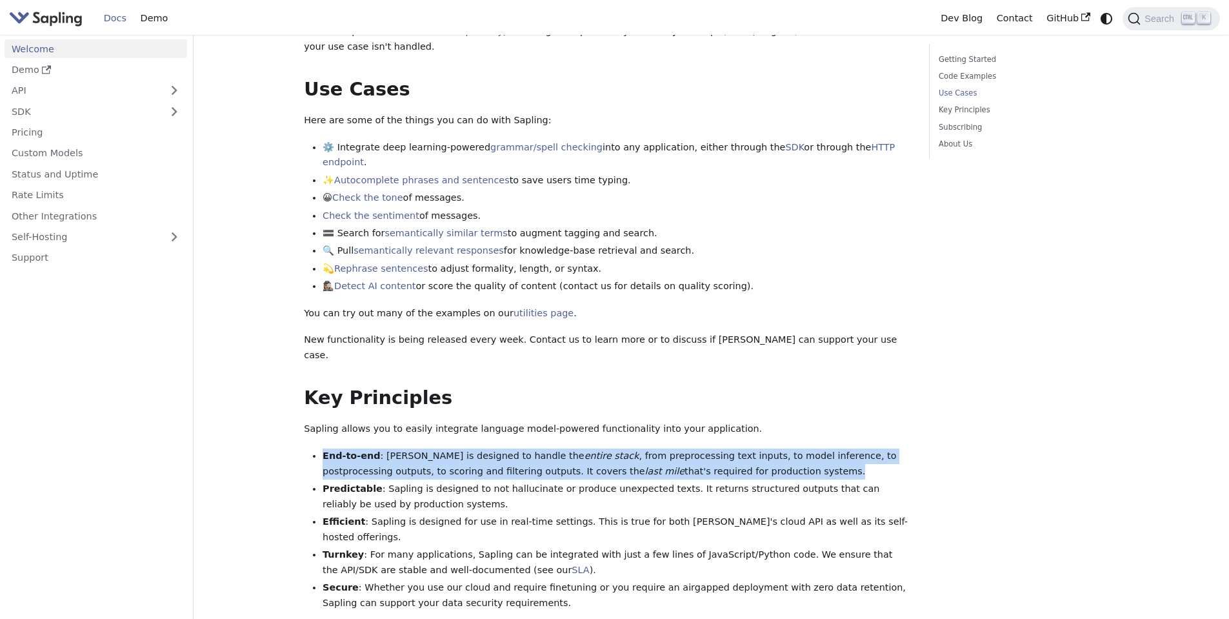
click at [345, 448] on li "End-to-end : [PERSON_NAME] is designed to handle the entire stack , from prepro…" at bounding box center [617, 463] width 588 height 31
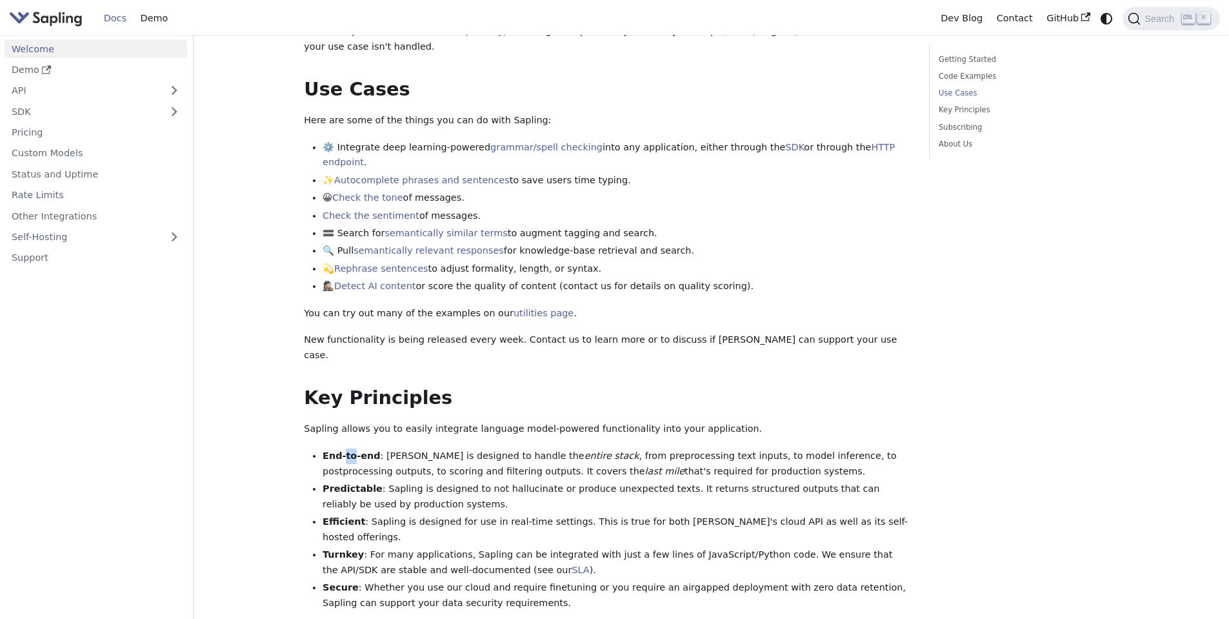
click at [345, 448] on li "End-to-end : [PERSON_NAME] is designed to handle the entire stack , from prepro…" at bounding box center [617, 463] width 588 height 31
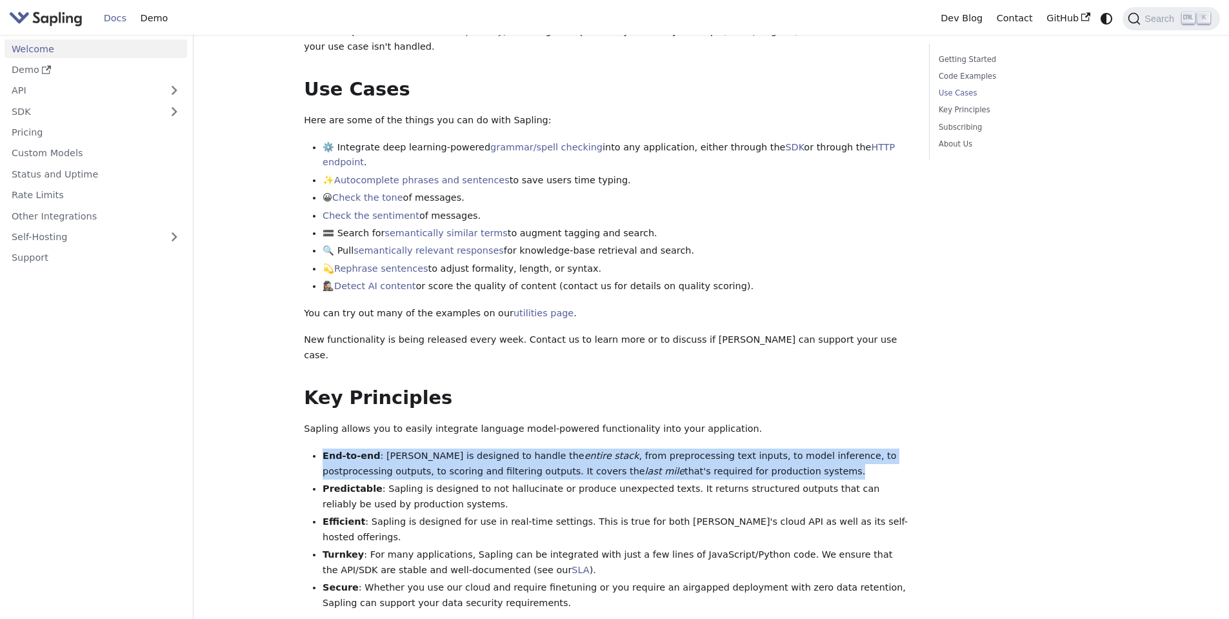
click at [345, 448] on li "End-to-end : [PERSON_NAME] is designed to handle the entire stack , from prepro…" at bounding box center [617, 463] width 588 height 31
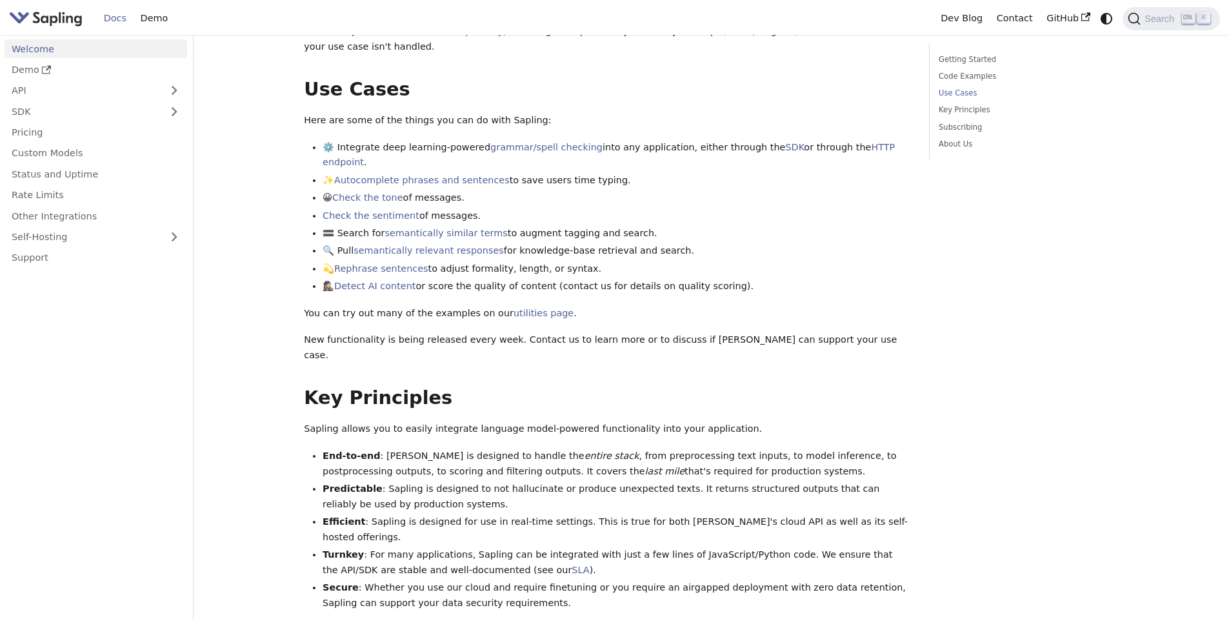
click at [412, 547] on li "Turnkey : For many applications, Sapling can be integrated with just a few line…" at bounding box center [617, 562] width 588 height 31
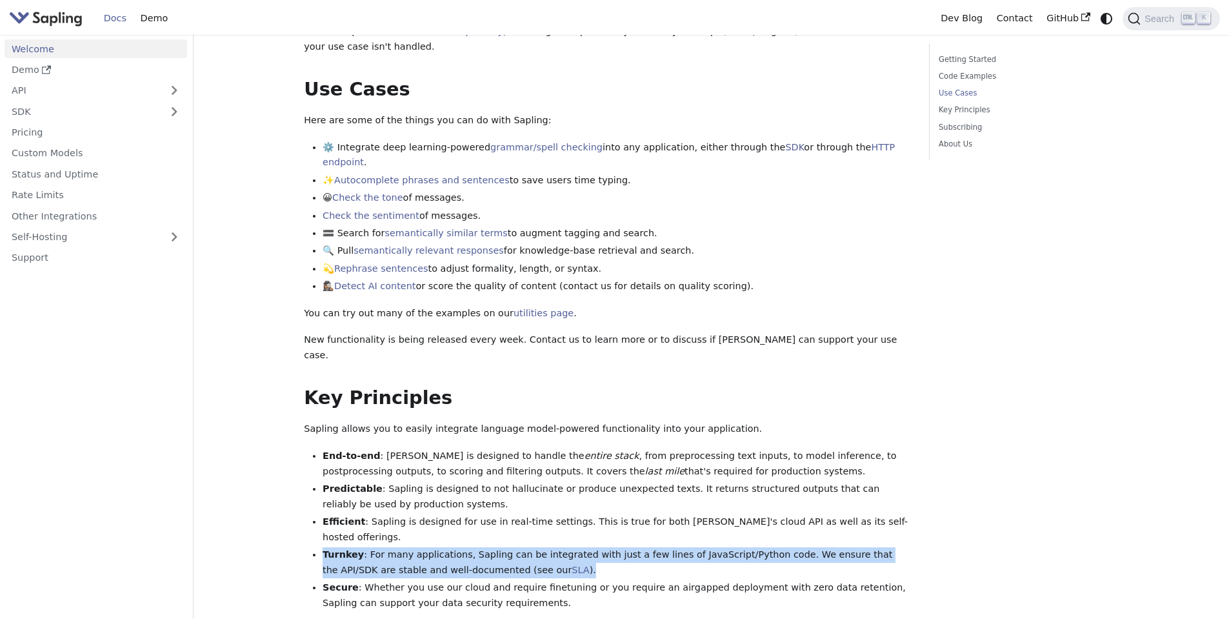
click at [412, 547] on li "Turnkey : For many applications, Sapling can be integrated with just a few line…" at bounding box center [617, 562] width 588 height 31
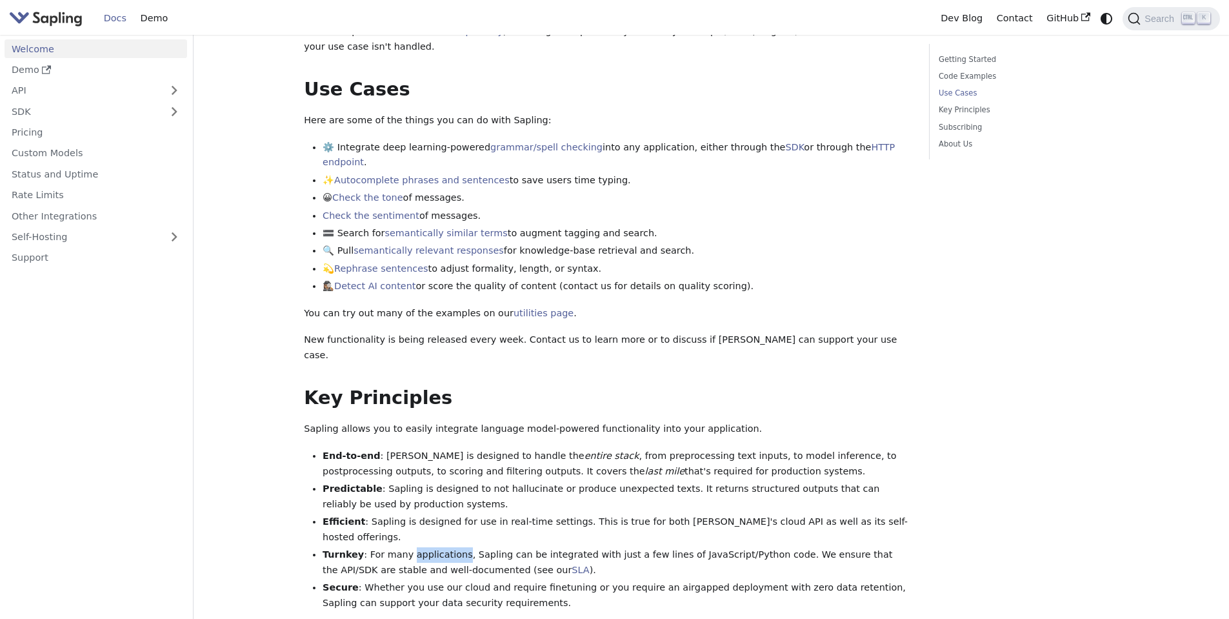
click at [412, 547] on li "Turnkey : For many applications, Sapling can be integrated with just a few line…" at bounding box center [617, 562] width 588 height 31
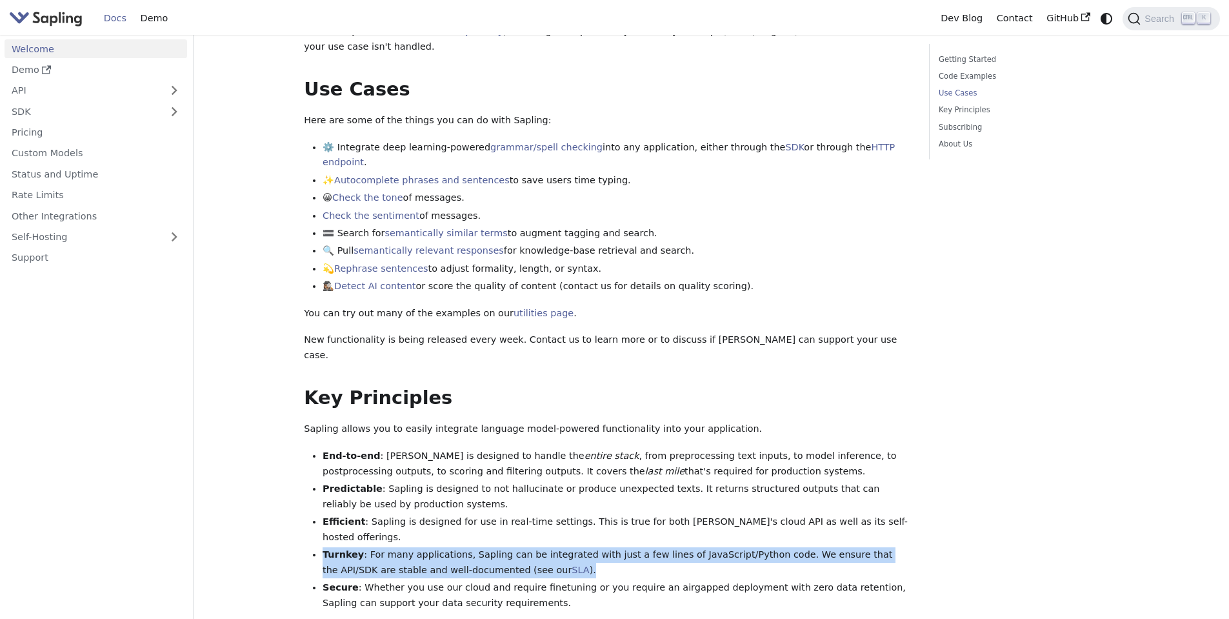
click at [412, 547] on li "Turnkey : For many applications, Sapling can be integrated with just a few line…" at bounding box center [617, 562] width 588 height 31
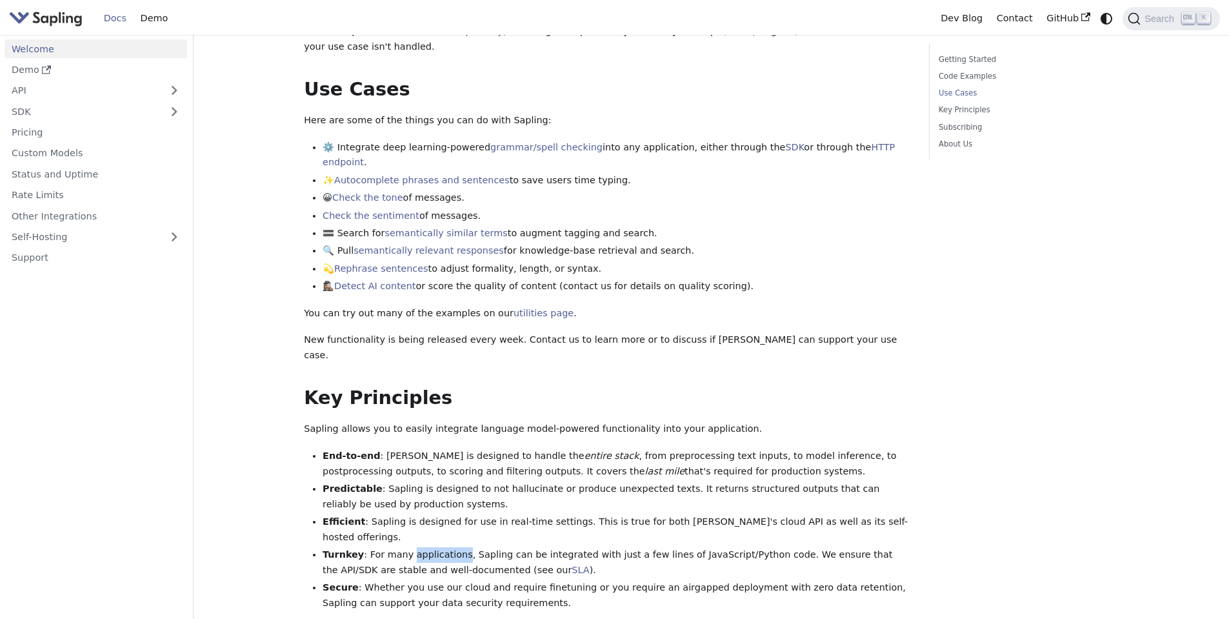
click at [412, 547] on li "Turnkey : For many applications, Sapling can be integrated with just a few line…" at bounding box center [617, 562] width 588 height 31
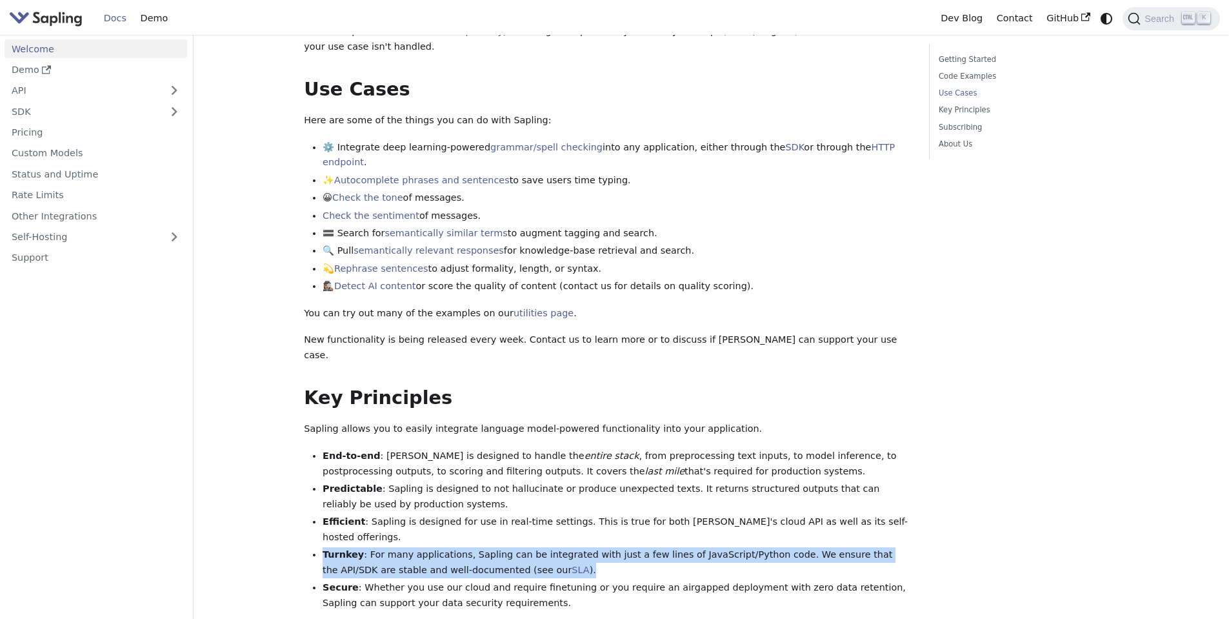
click at [412, 547] on li "Turnkey : For many applications, Sapling can be integrated with just a few line…" at bounding box center [617, 562] width 588 height 31
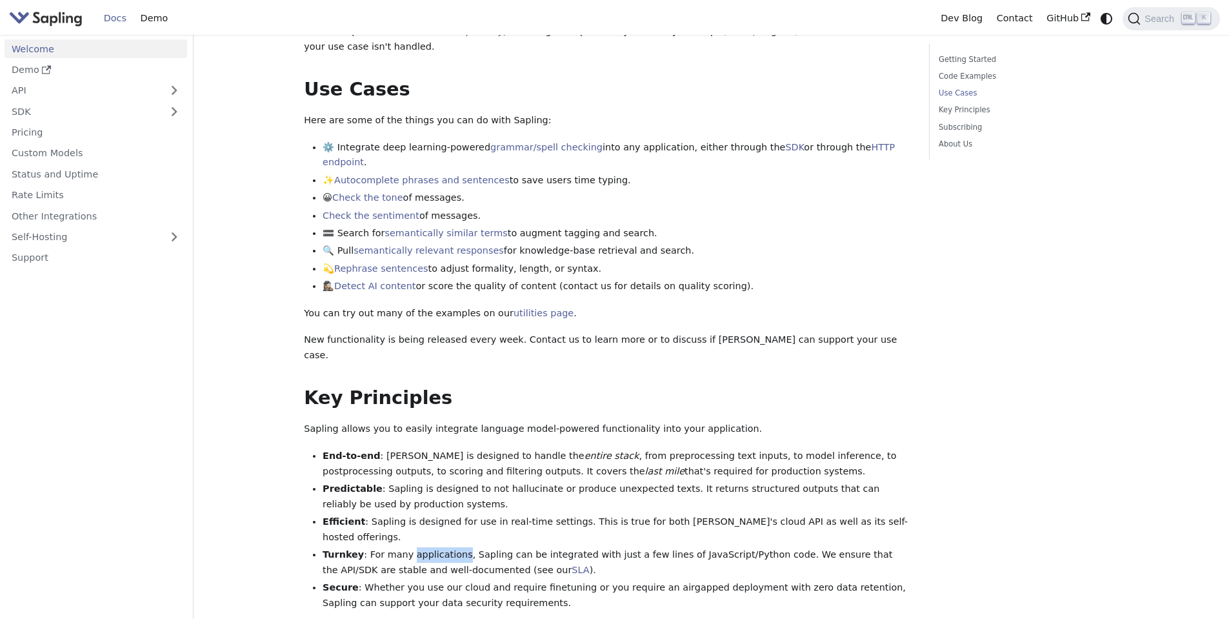
click at [412, 547] on li "Turnkey : For many applications, Sapling can be integrated with just a few line…" at bounding box center [617, 562] width 588 height 31
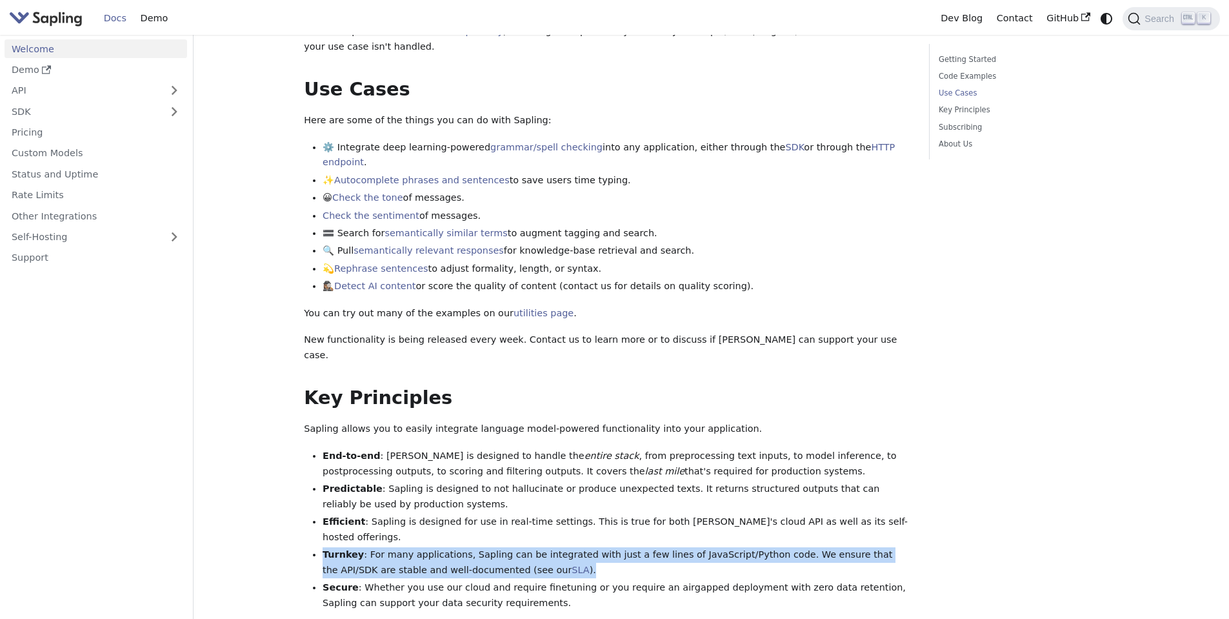
click at [412, 547] on li "Turnkey : For many applications, Sapling can be integrated with just a few line…" at bounding box center [617, 562] width 588 height 31
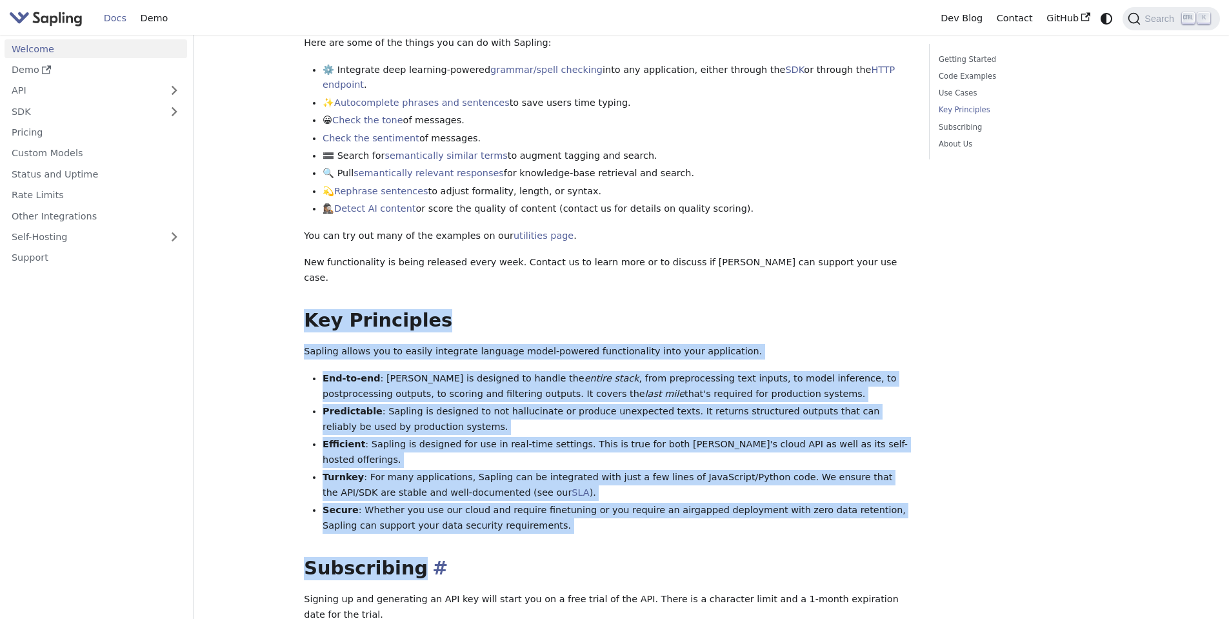
drag, startPoint x: 307, startPoint y: 279, endPoint x: 502, endPoint y: 504, distance: 297.3
click at [502, 504] on div "Welcome API Overview SDK Overview Welcome to the documentation for [URL] 's dev…" at bounding box center [607, 170] width 607 height 1284
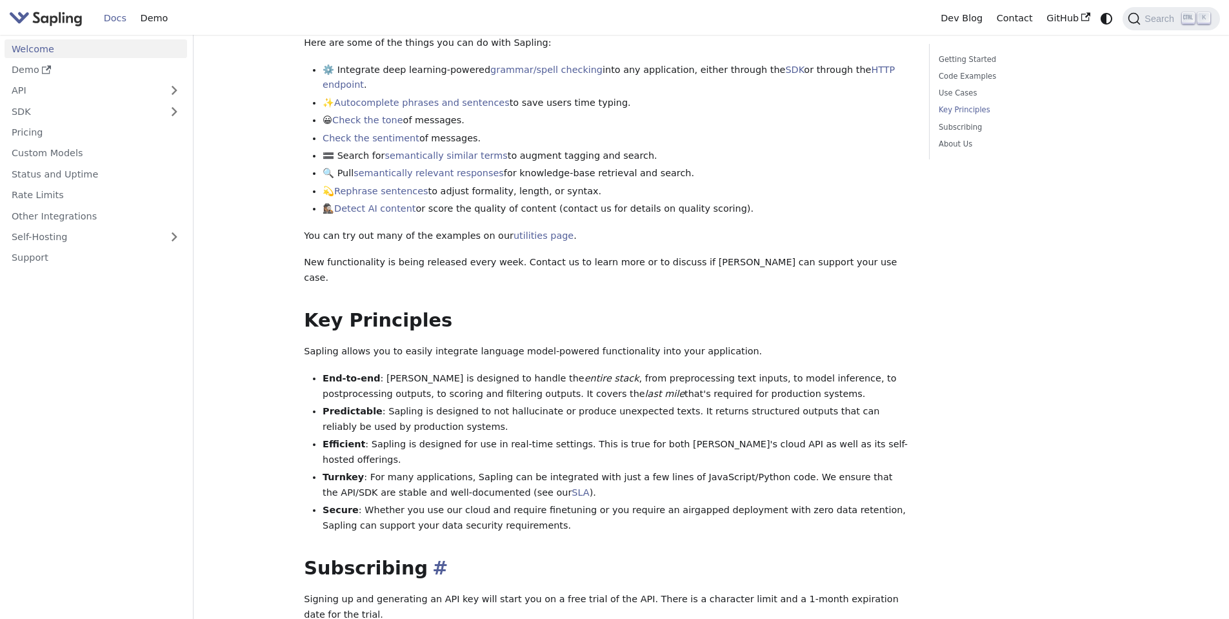
click at [502, 557] on h2 "Subscribing ​" at bounding box center [607, 568] width 607 height 23
click at [619, 592] on p "Signing up and generating an API key will start you on a free trial of the API.…" at bounding box center [607, 607] width 607 height 31
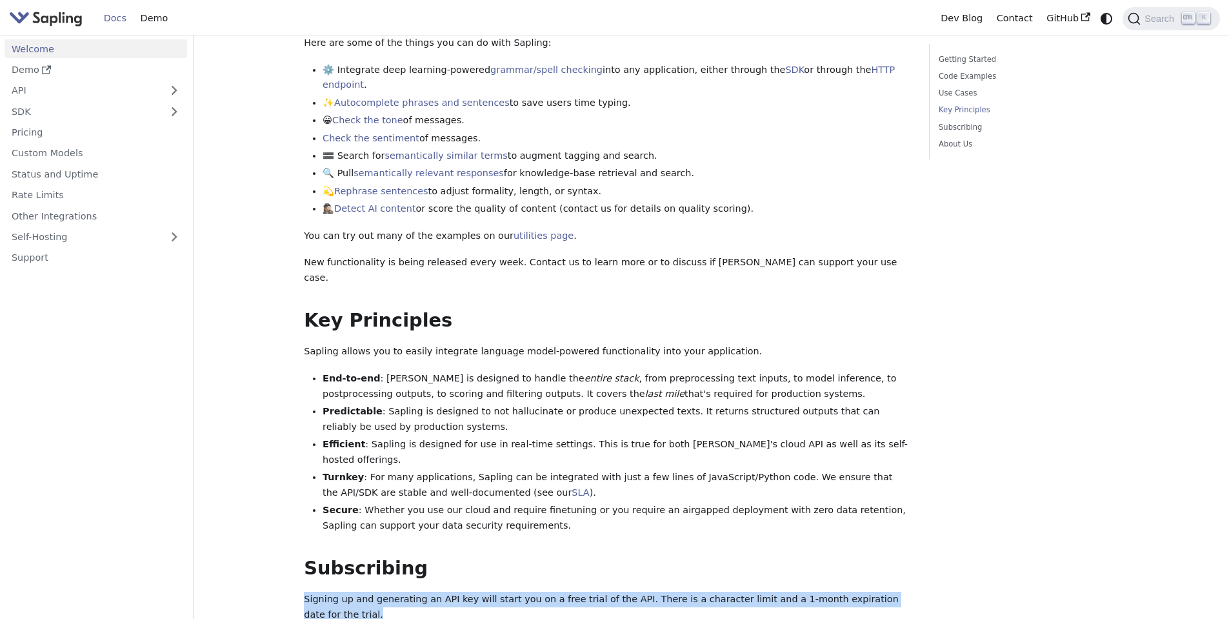
click at [619, 592] on p "Signing up and generating an API key will start you on a free trial of the API.…" at bounding box center [607, 607] width 607 height 31
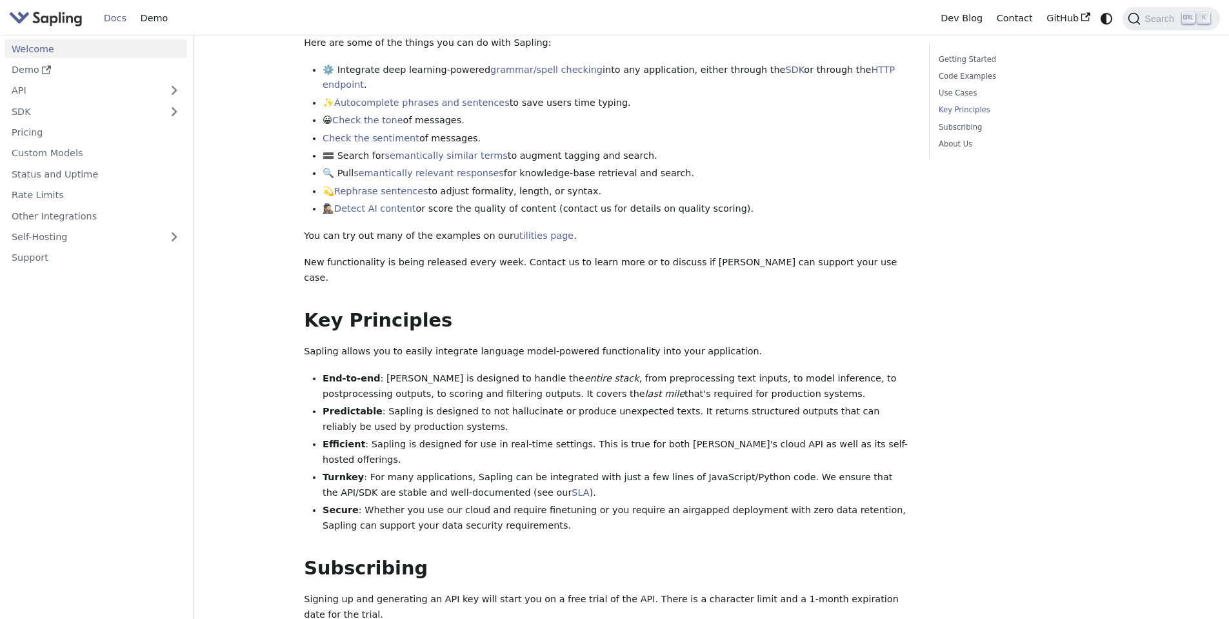
click at [704, 371] on li "End-to-end : [PERSON_NAME] is designed to handle the entire stack , from prepro…" at bounding box center [617, 386] width 588 height 31
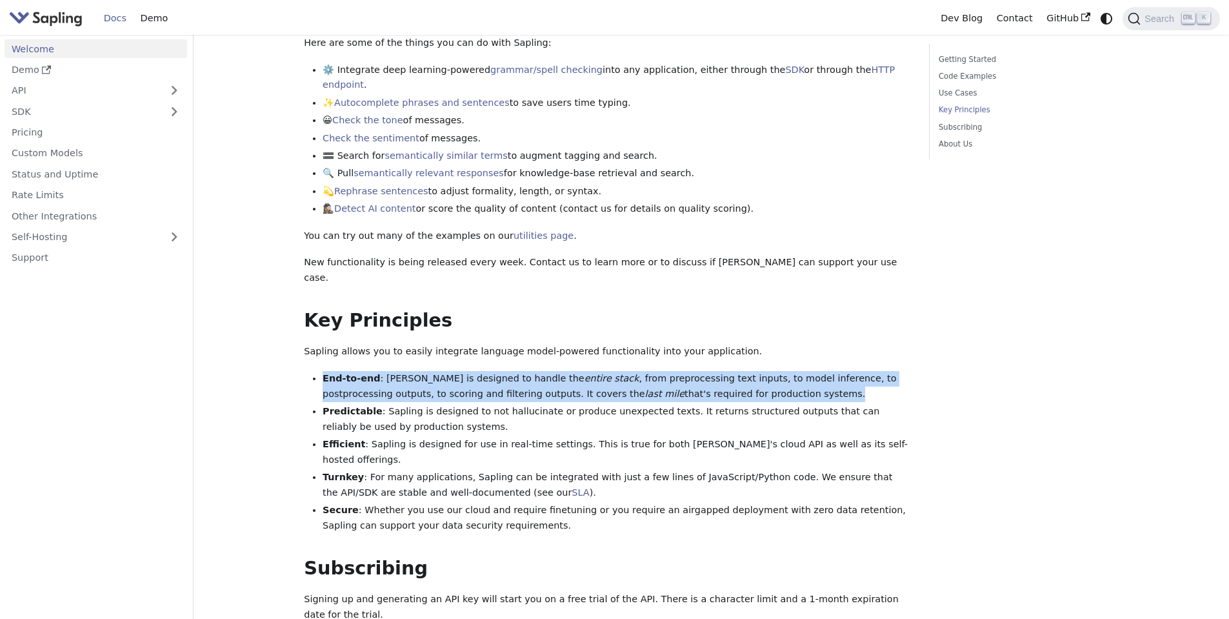
click at [704, 371] on li "End-to-end : [PERSON_NAME] is designed to handle the entire stack , from prepro…" at bounding box center [617, 386] width 588 height 31
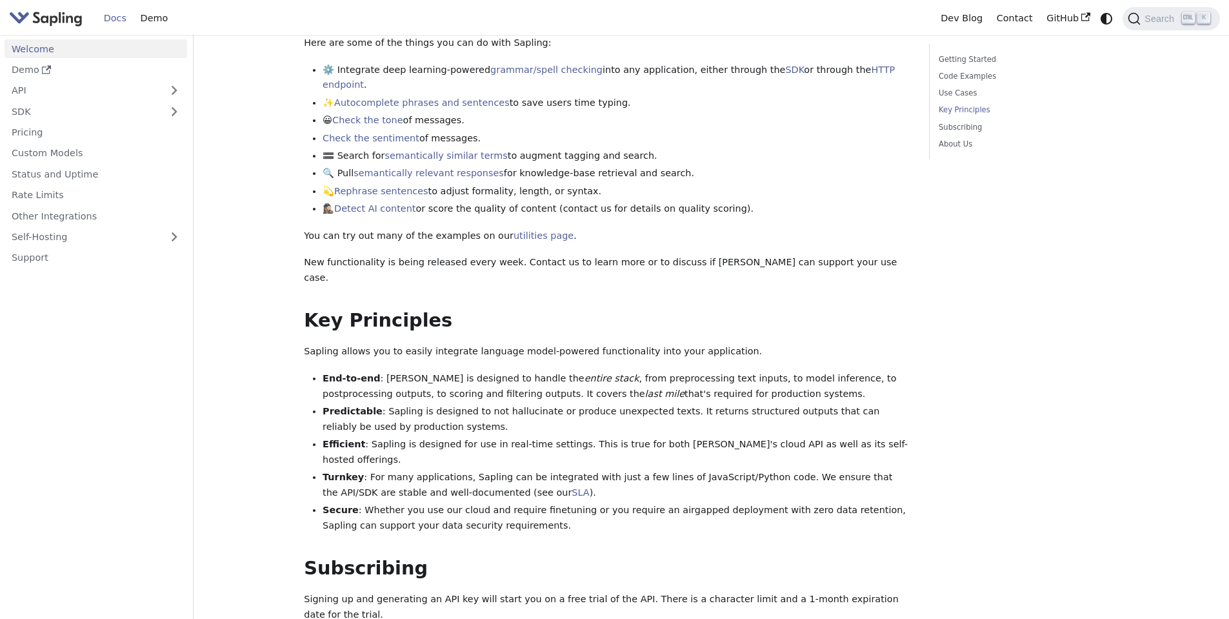
click at [737, 404] on li "Predictable : Sapling is designed to not hallucinate or produce unexpected text…" at bounding box center [617, 419] width 588 height 31
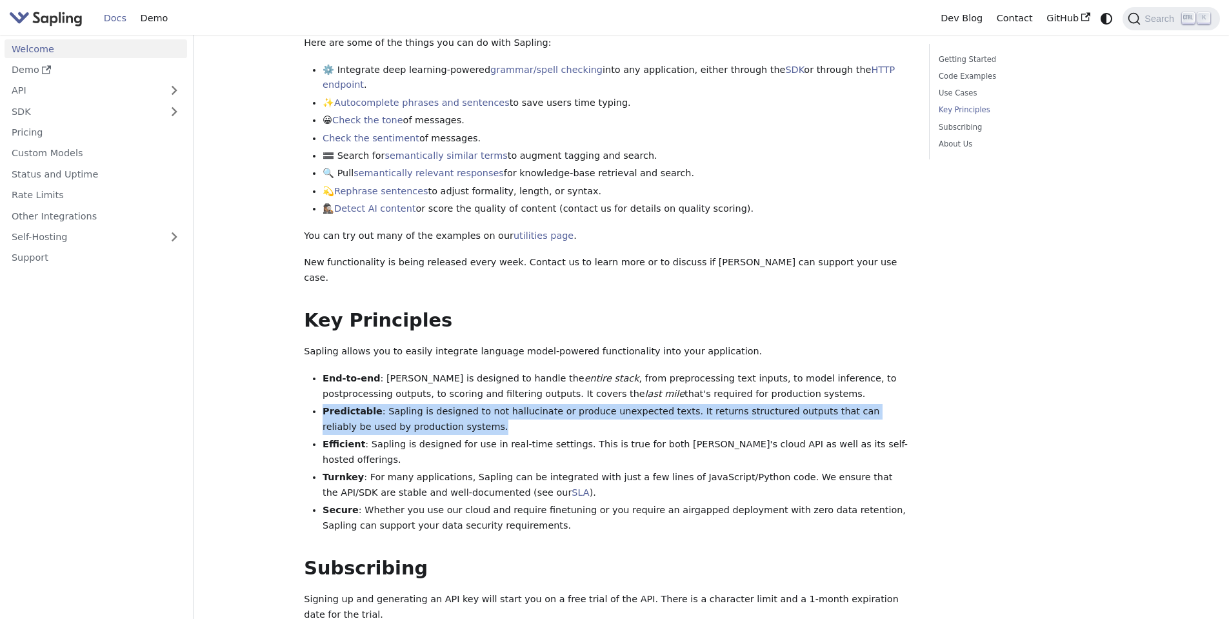
click at [737, 404] on li "Predictable : Sapling is designed to not hallucinate or produce unexpected text…" at bounding box center [617, 419] width 588 height 31
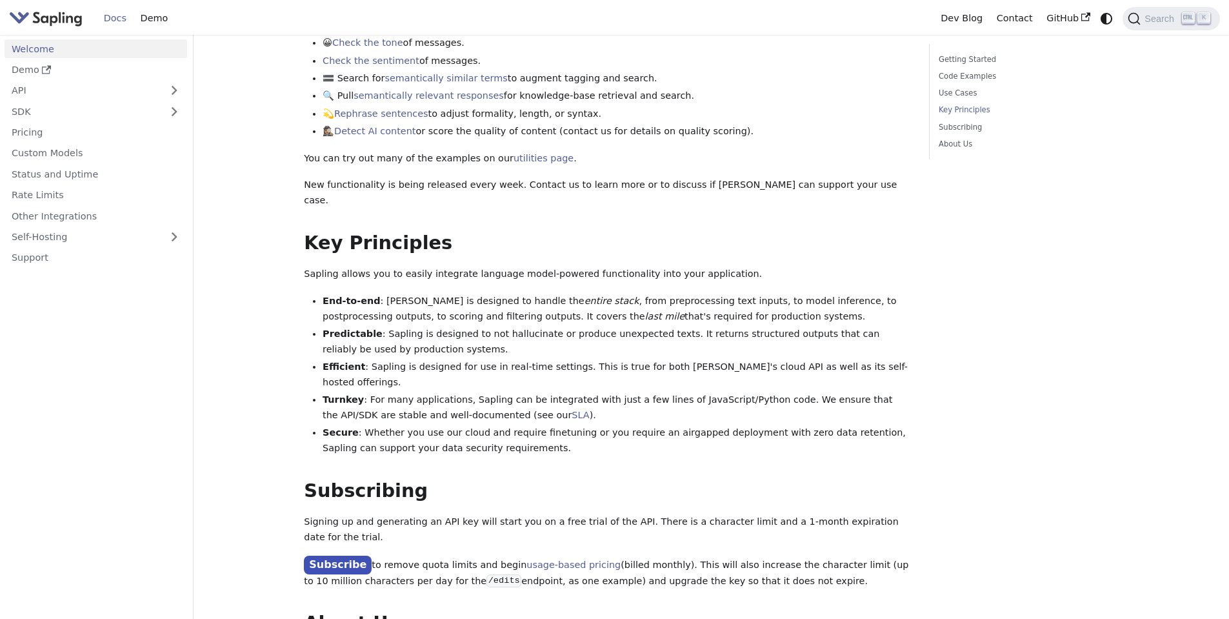
click at [758, 359] on li "Efficient : [PERSON_NAME] is designed for use in real-time settings. This is tr…" at bounding box center [617, 374] width 588 height 31
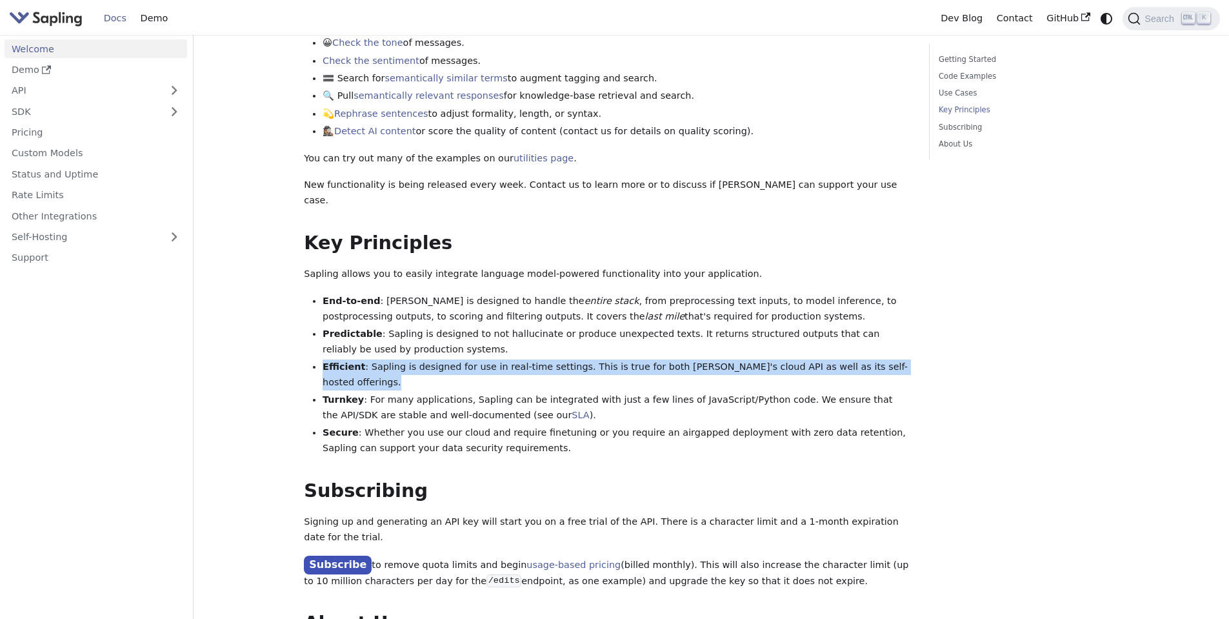
click at [758, 359] on li "Efficient : [PERSON_NAME] is designed for use in real-time settings. This is tr…" at bounding box center [617, 374] width 588 height 31
